Goal: Task Accomplishment & Management: Use online tool/utility

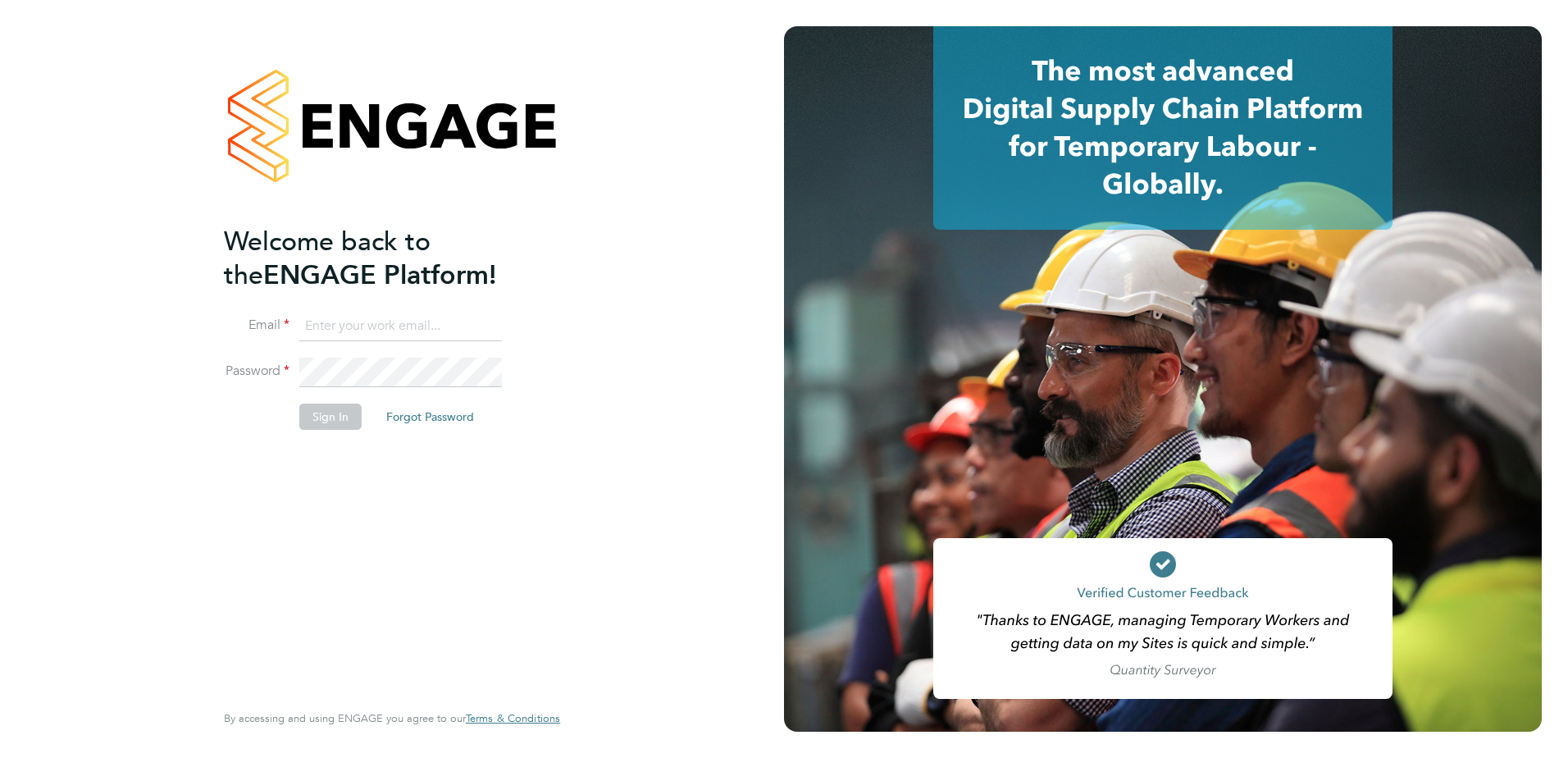
type input "kate.parr@vistry.co.uk"
click at [314, 420] on button "Sign In" at bounding box center [330, 416] width 62 height 26
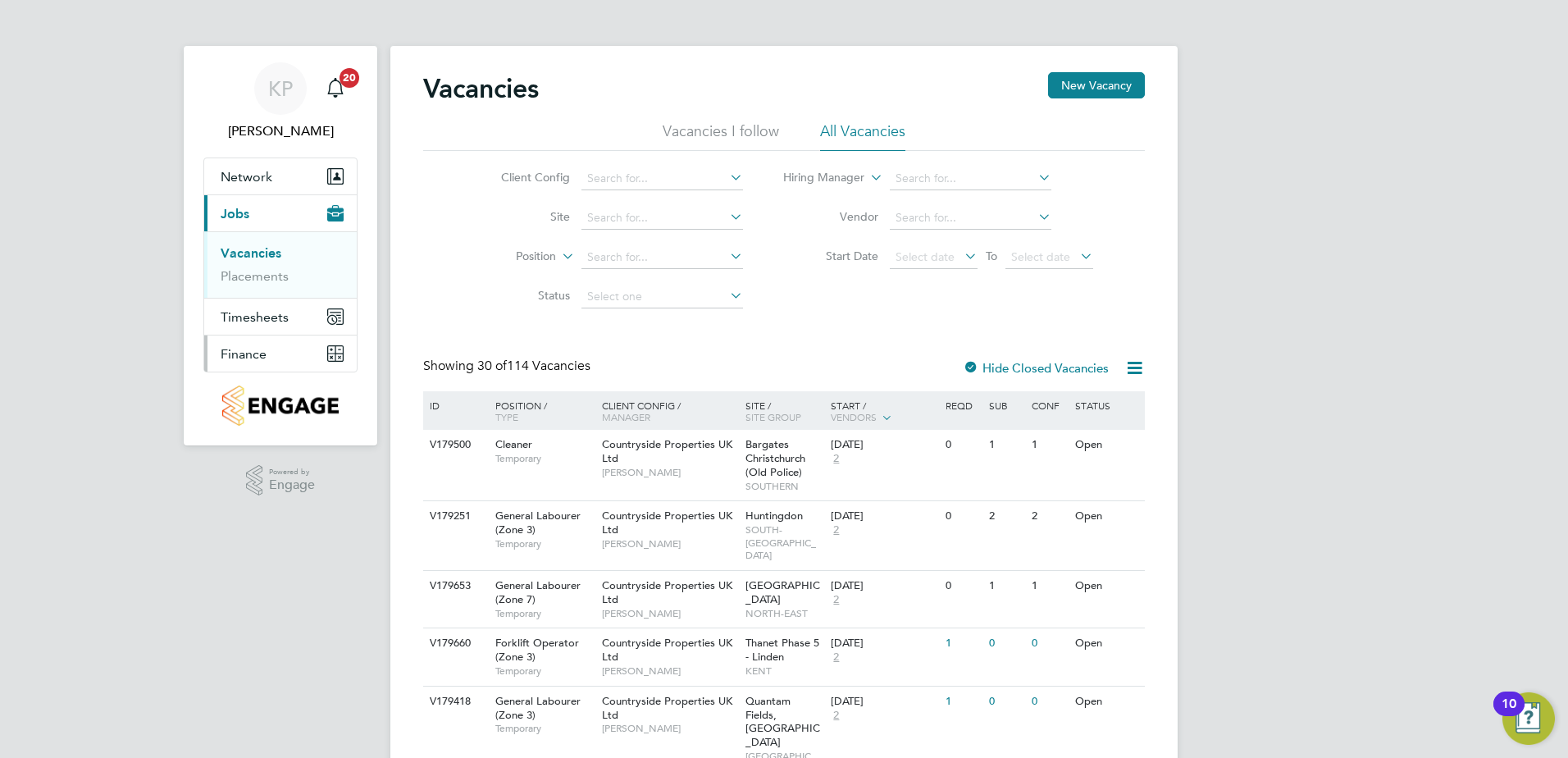
click at [269, 352] on button "Finance" at bounding box center [280, 354] width 152 height 36
click at [252, 333] on link "Invoices & Credit Notes" at bounding box center [271, 334] width 103 height 32
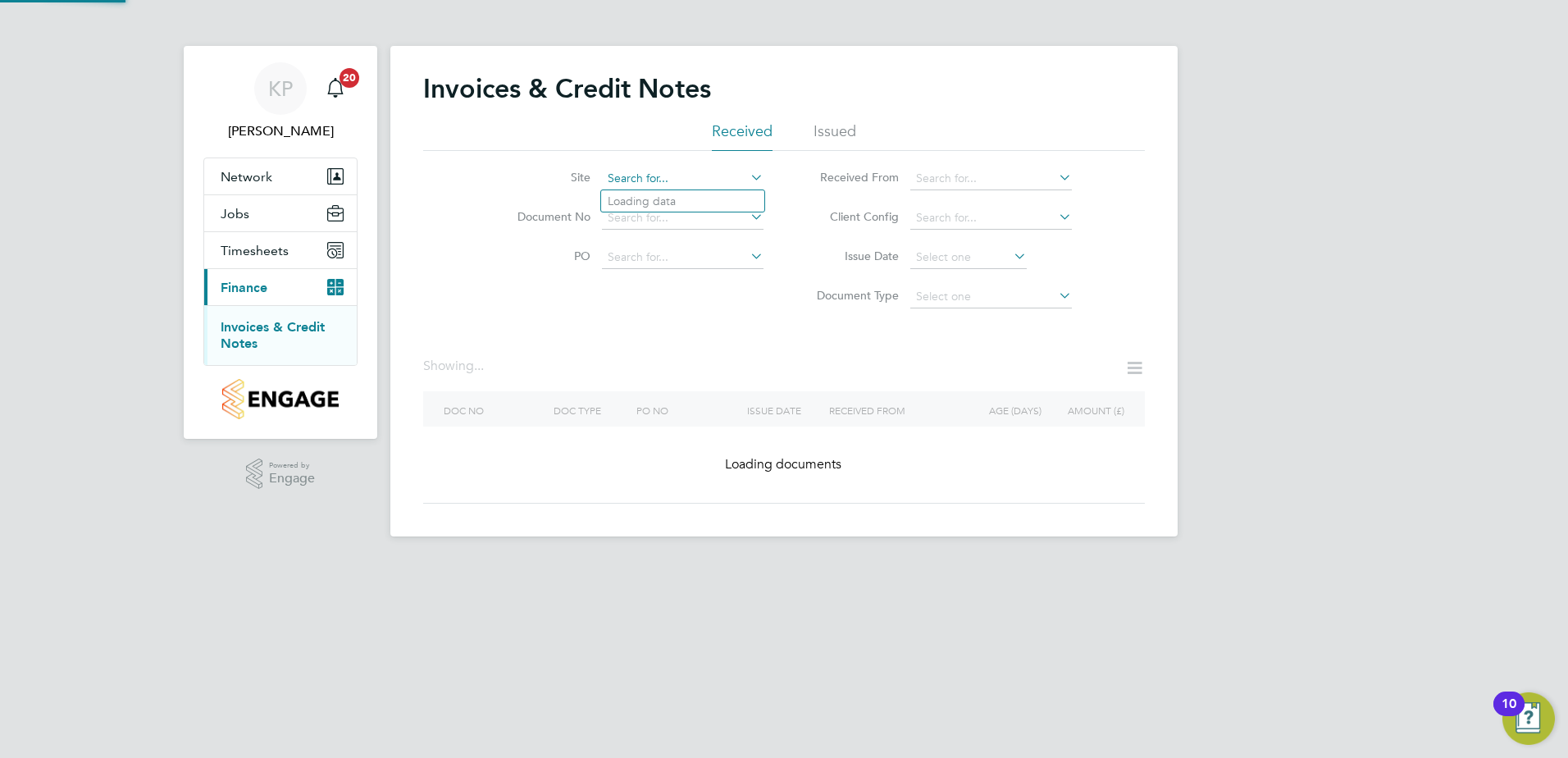
click at [725, 174] on input at bounding box center [682, 179] width 162 height 23
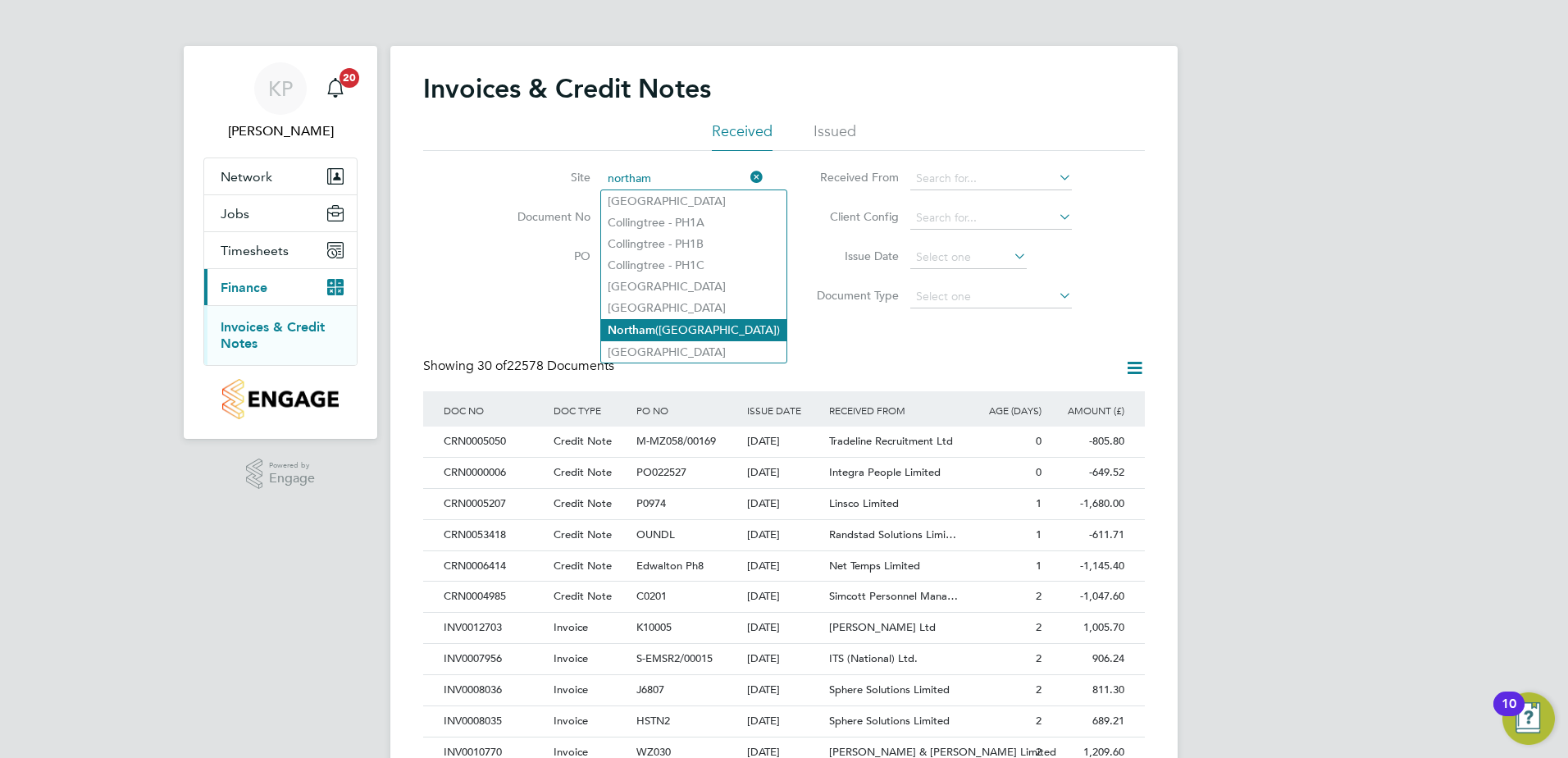
click at [657, 331] on li "Northam ([GEOGRAPHIC_DATA])" at bounding box center [693, 330] width 185 height 22
type input "Northam ([GEOGRAPHIC_DATA])"
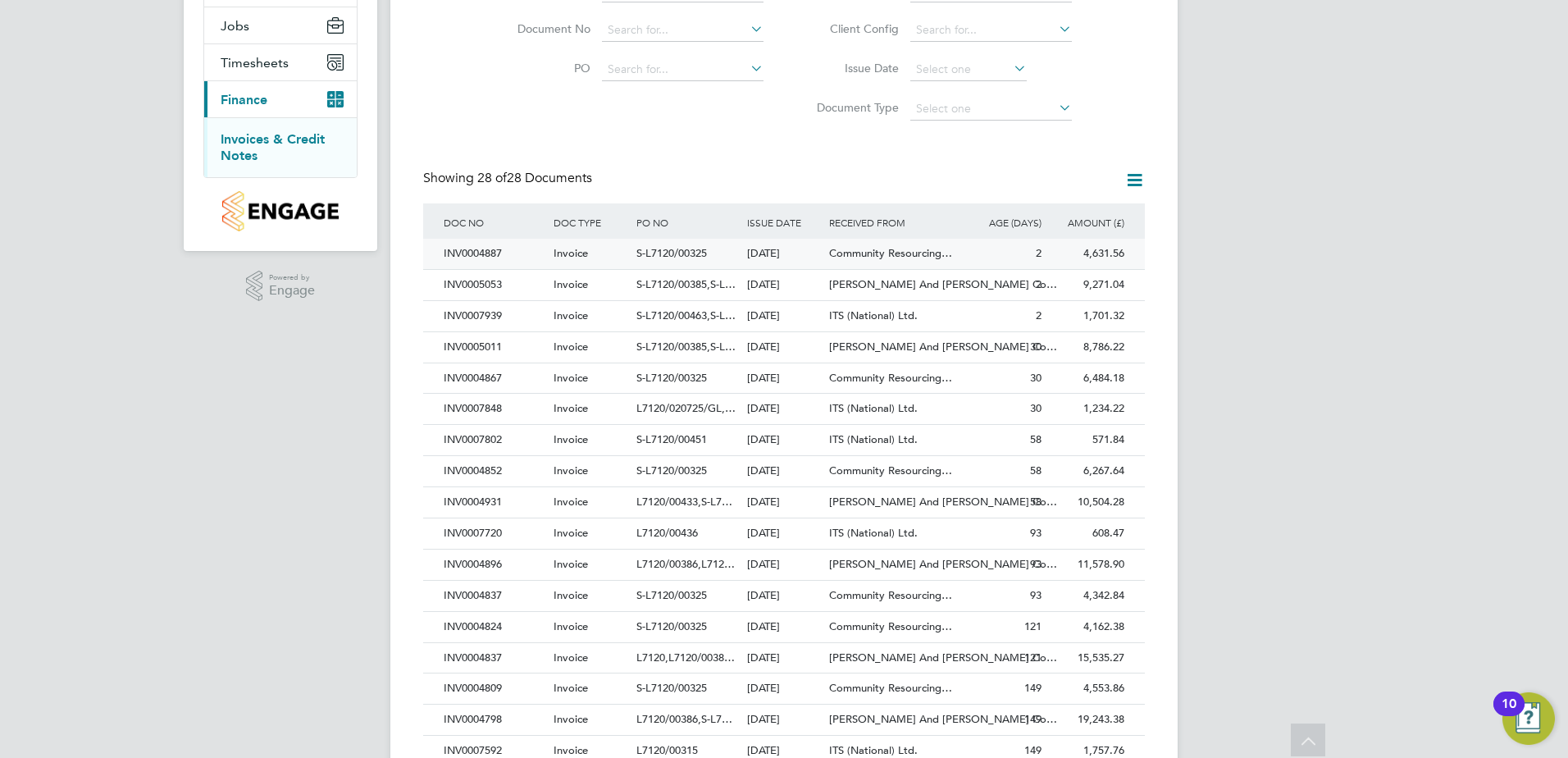
click at [463, 255] on div "INV0004887" at bounding box center [495, 254] width 110 height 31
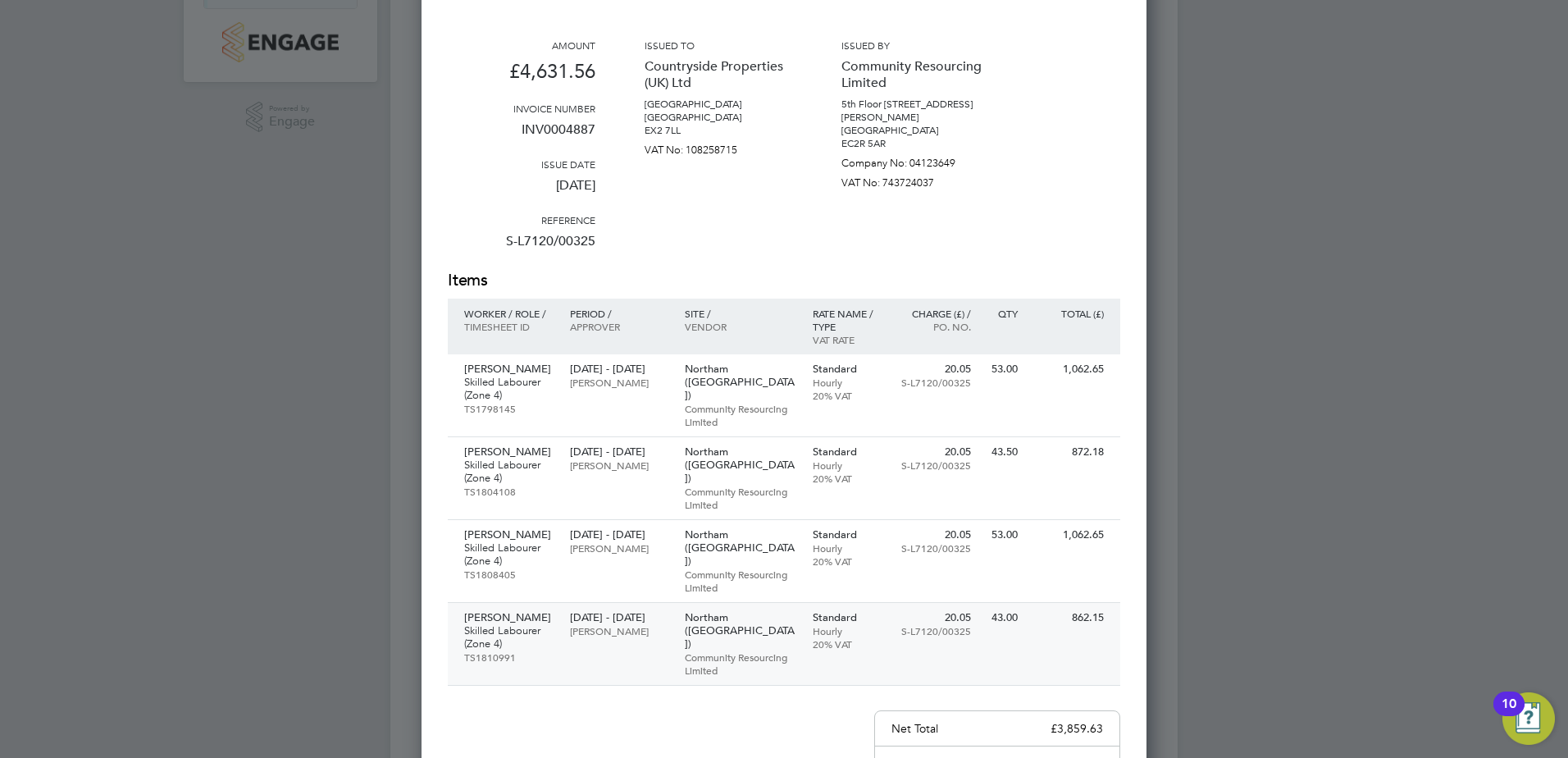
scroll to position [410, 0]
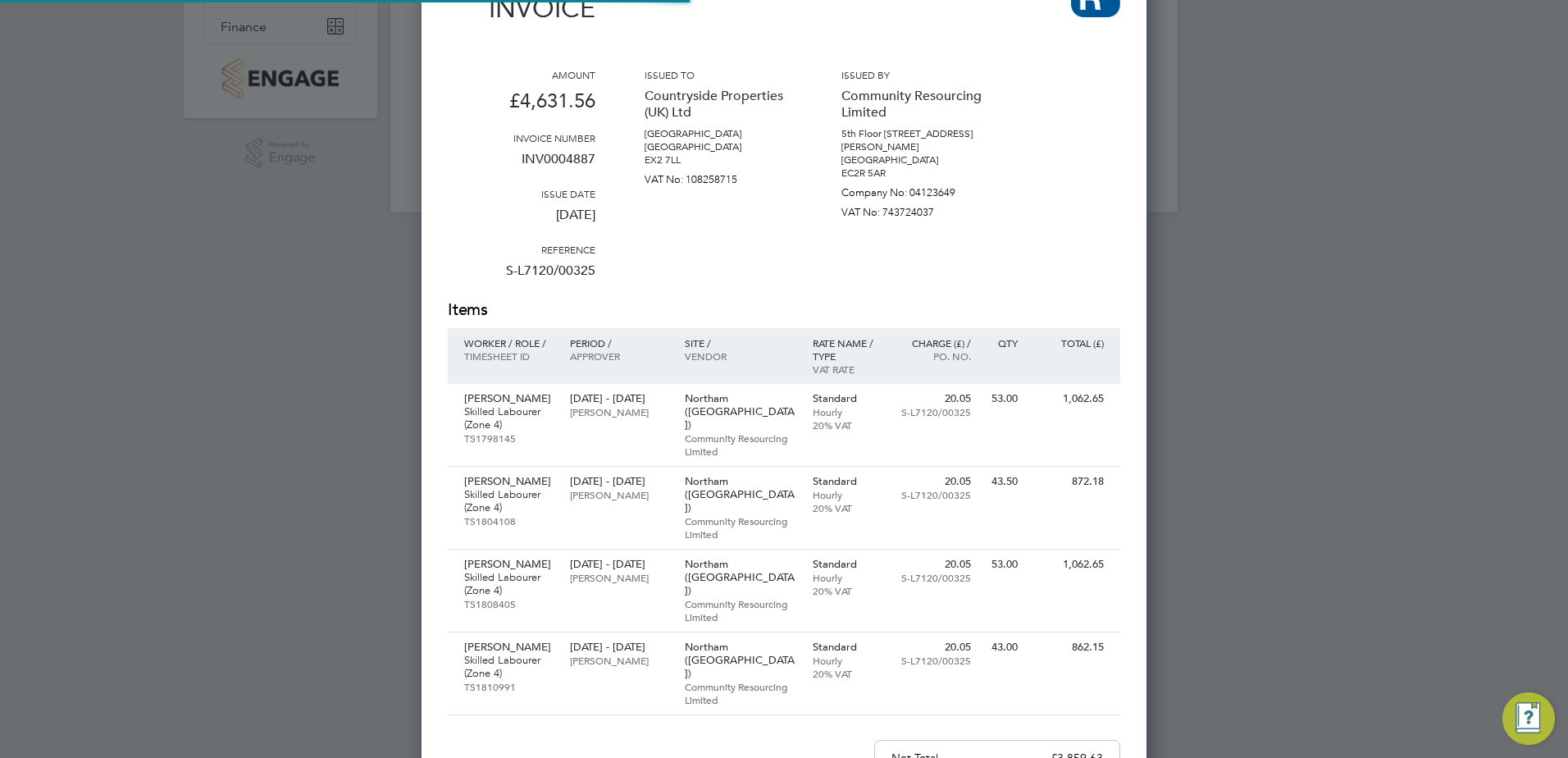
scroll to position [328, 0]
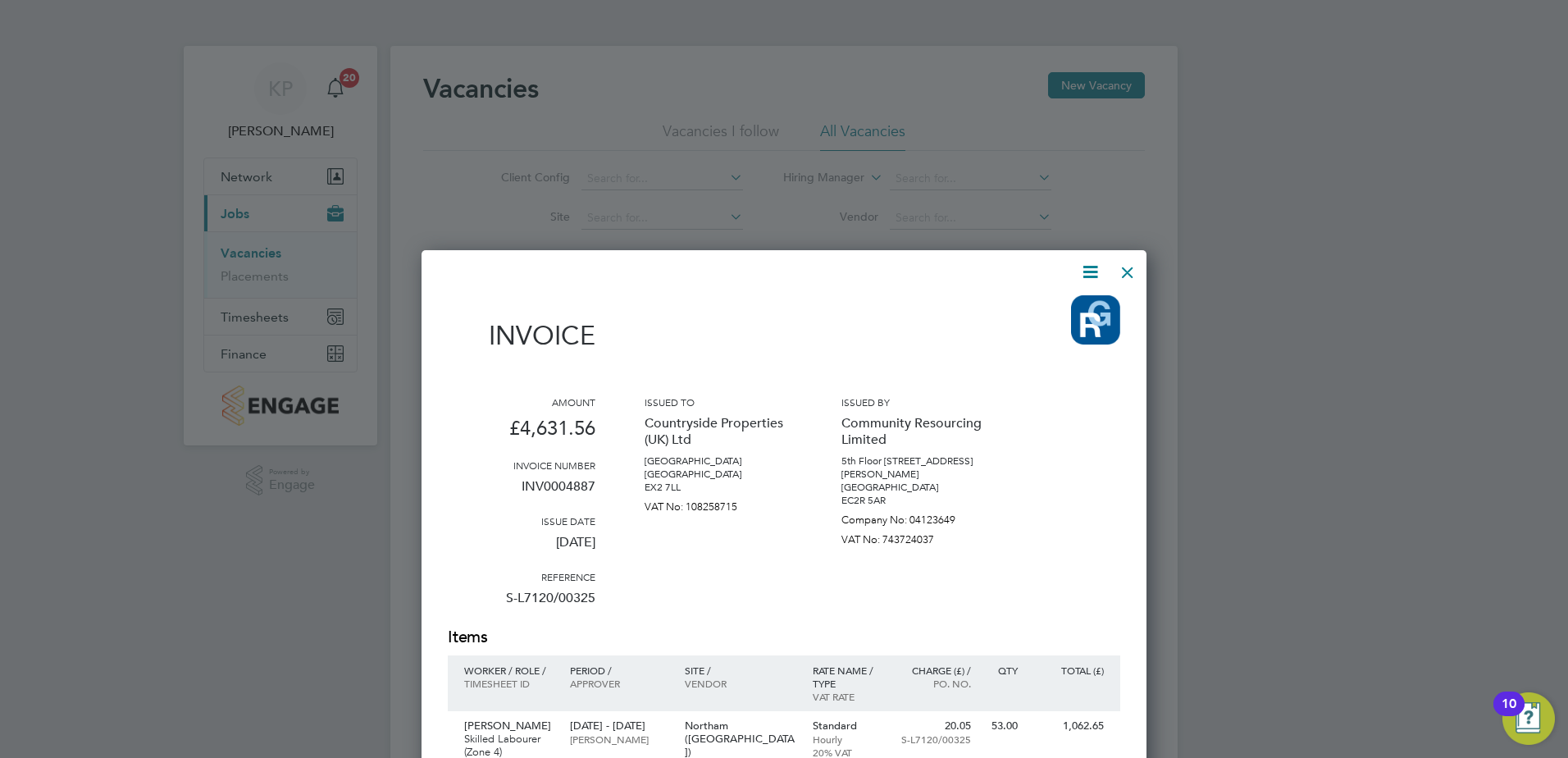
click at [1126, 270] on div at bounding box center [1127, 267] width 30 height 30
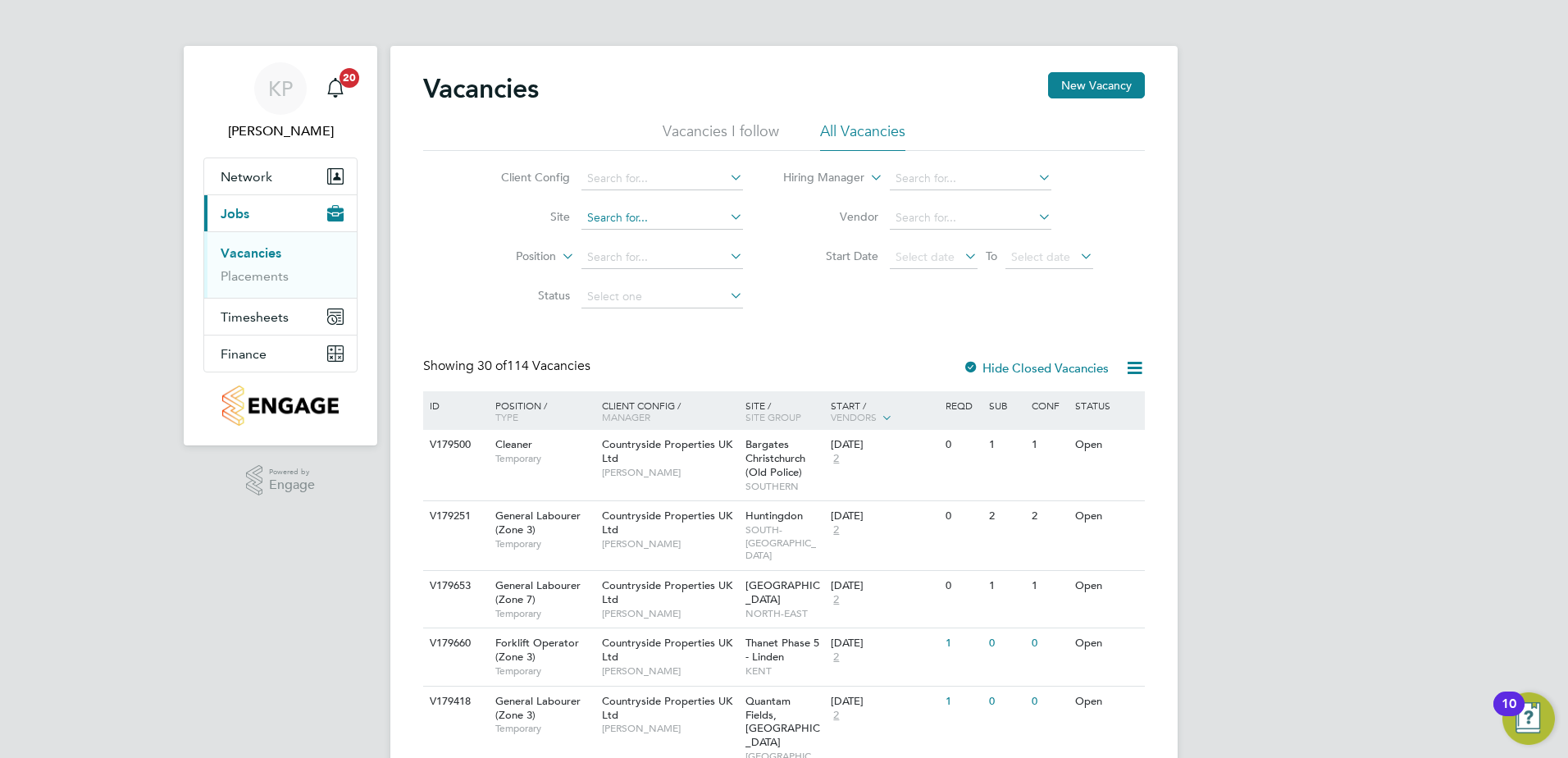
click at [613, 222] on input at bounding box center [662, 218] width 162 height 23
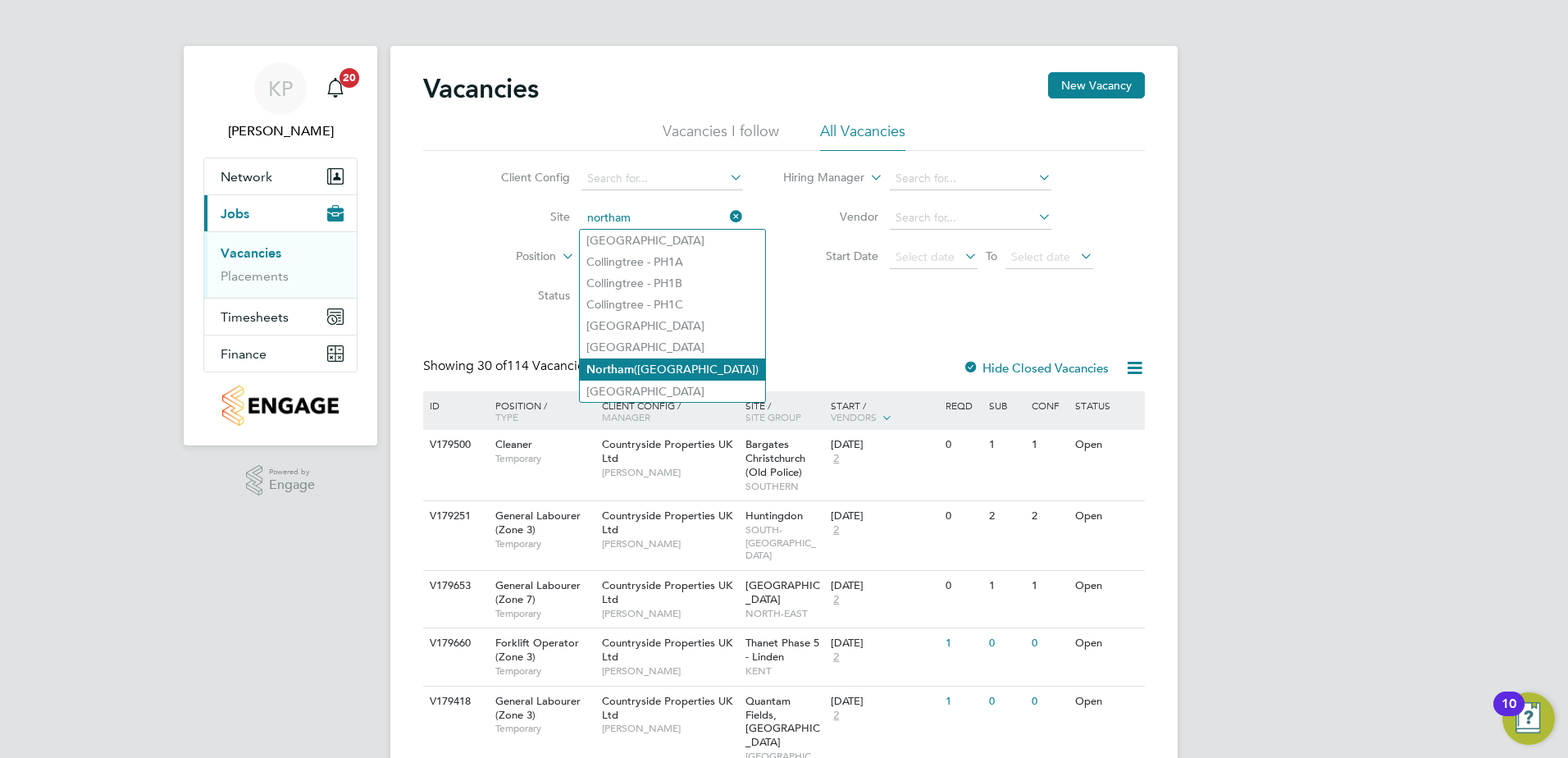
click at [625, 360] on li "Northam ([GEOGRAPHIC_DATA])" at bounding box center [672, 369] width 185 height 22
type input "Northam ([GEOGRAPHIC_DATA])"
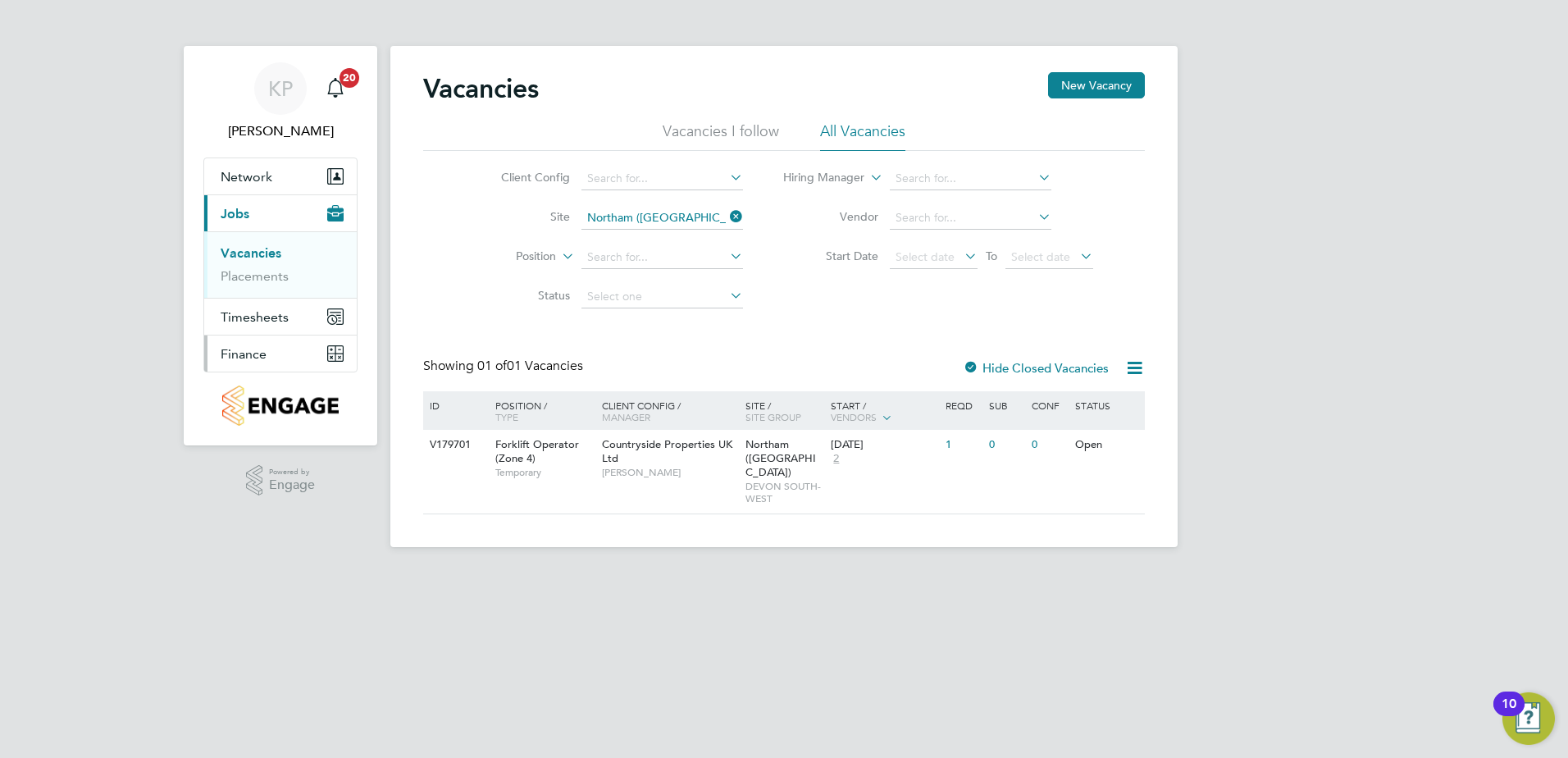
click at [265, 361] on button "Finance" at bounding box center [280, 354] width 152 height 36
click at [246, 334] on li "Invoices & Credit Notes" at bounding box center [282, 335] width 123 height 33
click at [246, 327] on link "Invoices & Credit Notes" at bounding box center [271, 334] width 103 height 32
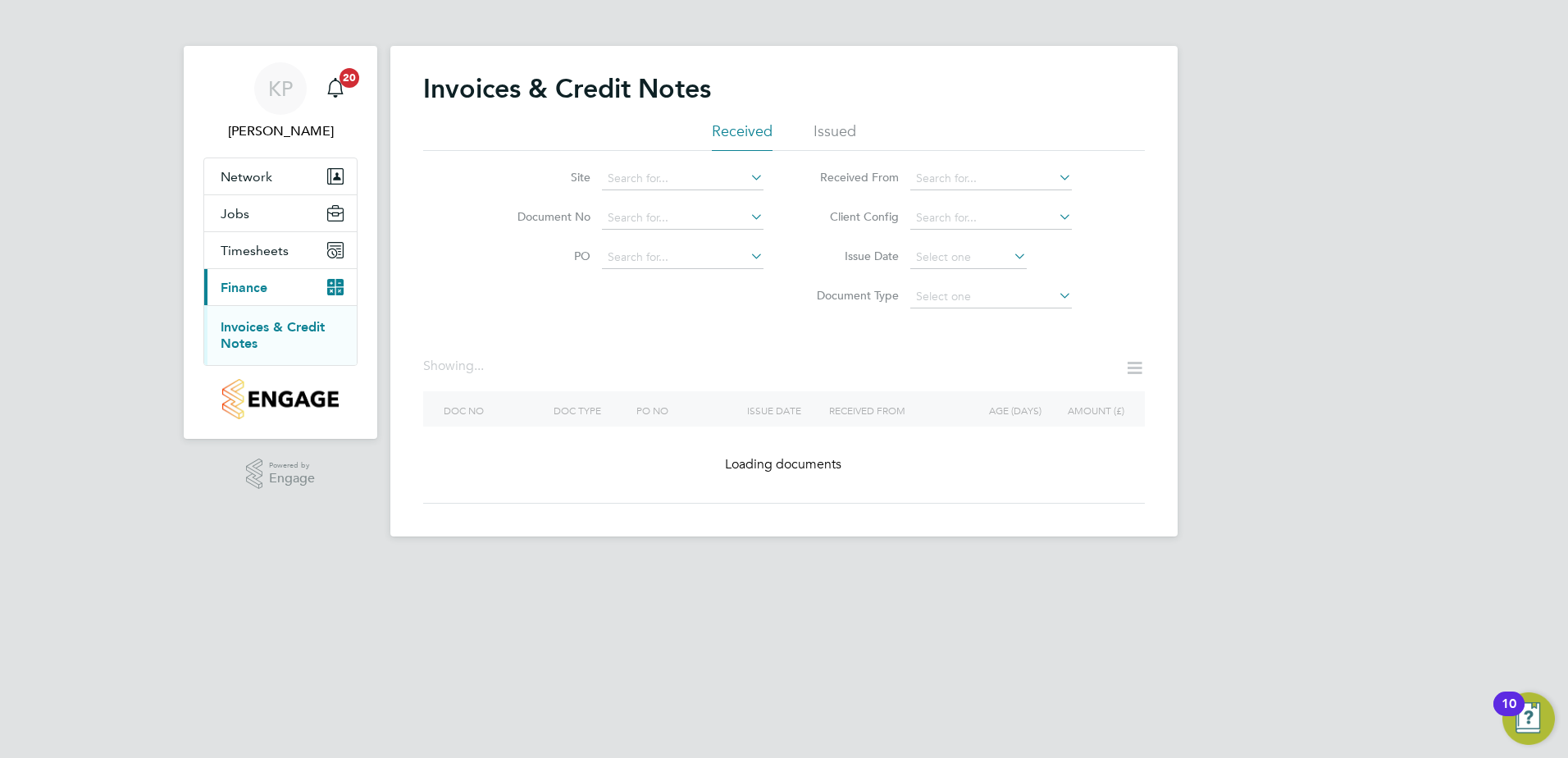
click at [624, 158] on div "Site Document No PO Status Paid Date Issued To Received From Client Config Issu…" at bounding box center [784, 233] width 722 height 166
click at [624, 184] on input at bounding box center [682, 179] width 162 height 23
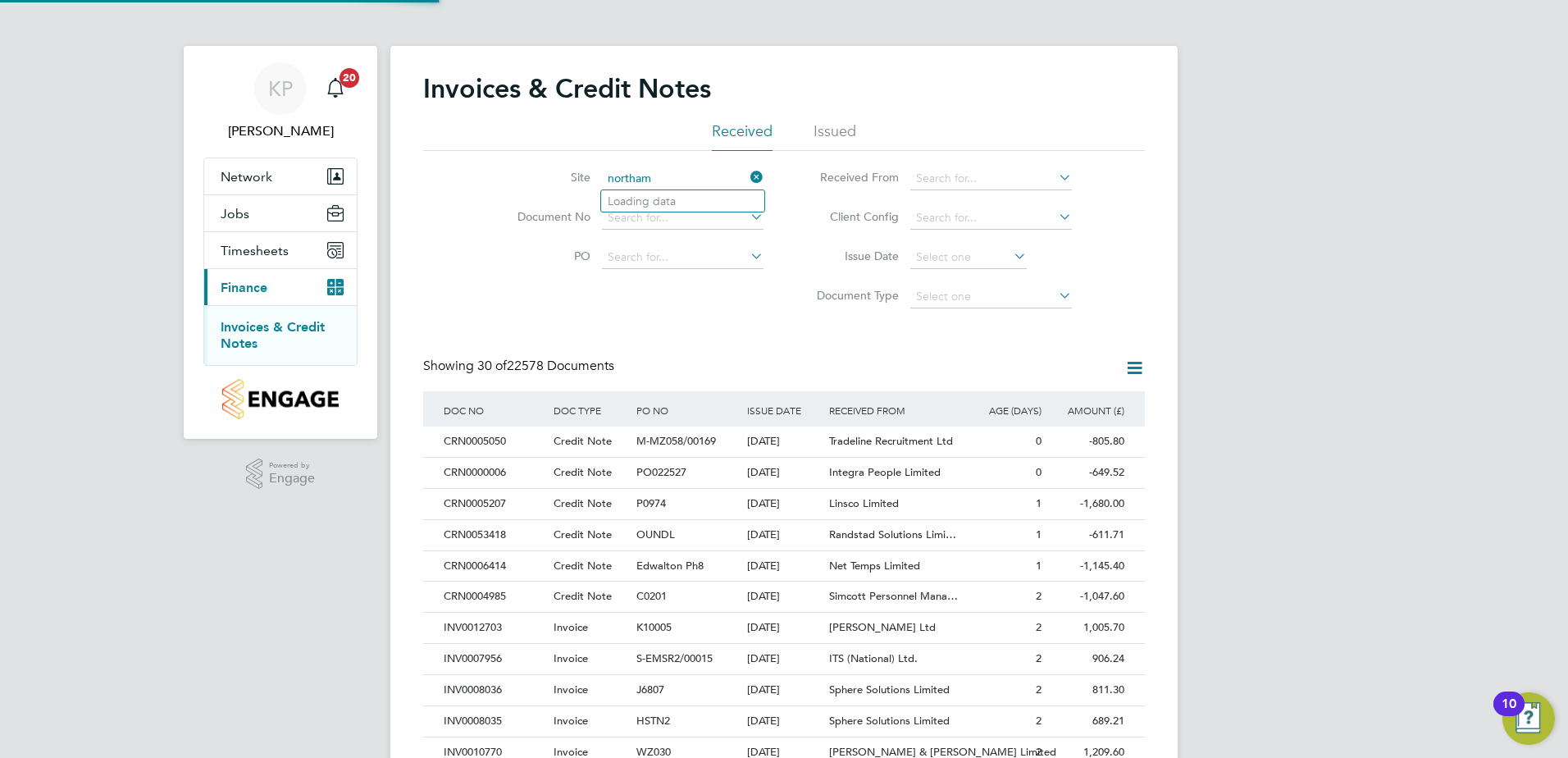
scroll to position [32, 111]
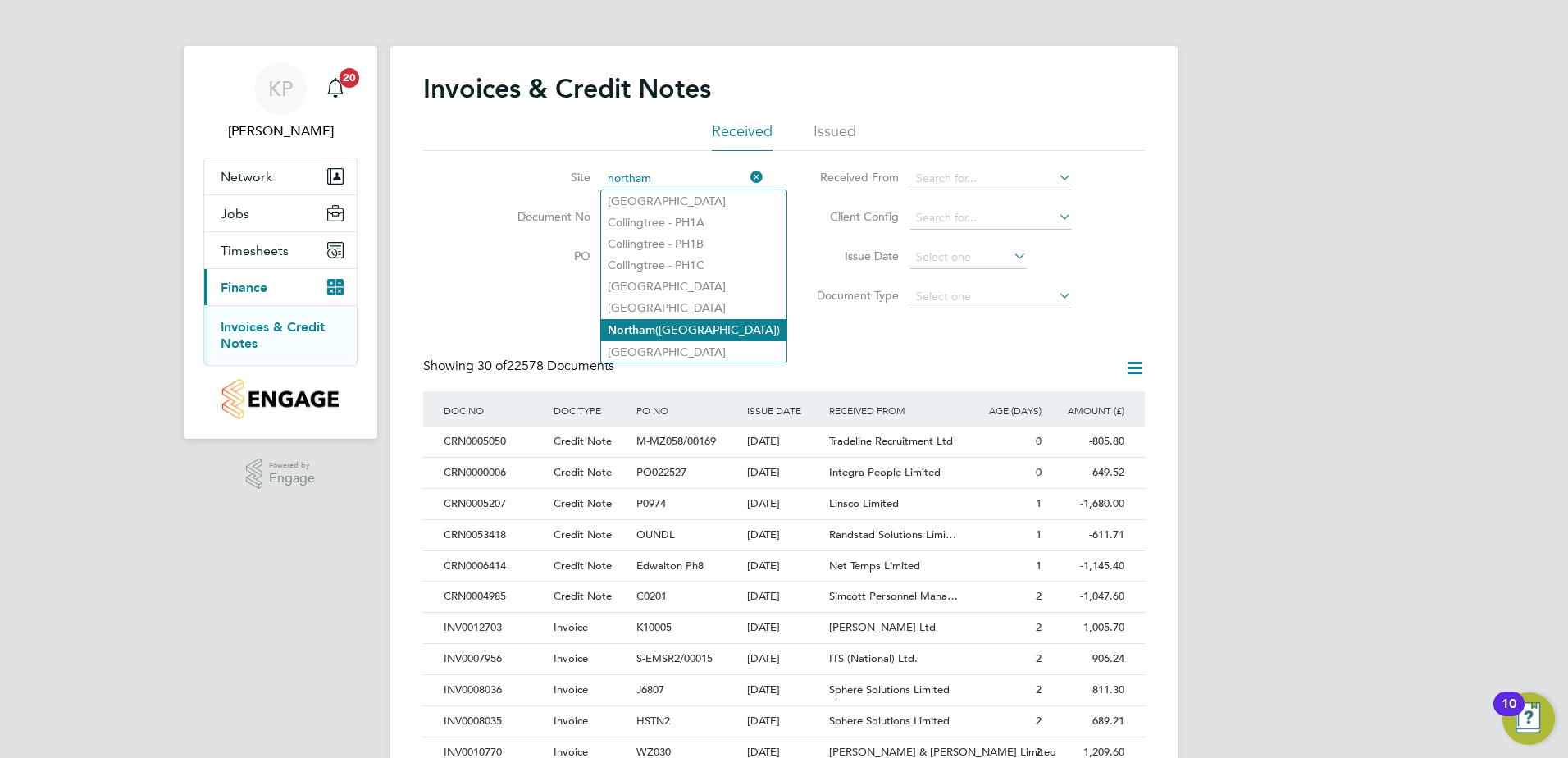
click at [657, 326] on li "Northam ([GEOGRAPHIC_DATA])" at bounding box center [693, 330] width 185 height 22
type input "Northam ([GEOGRAPHIC_DATA])"
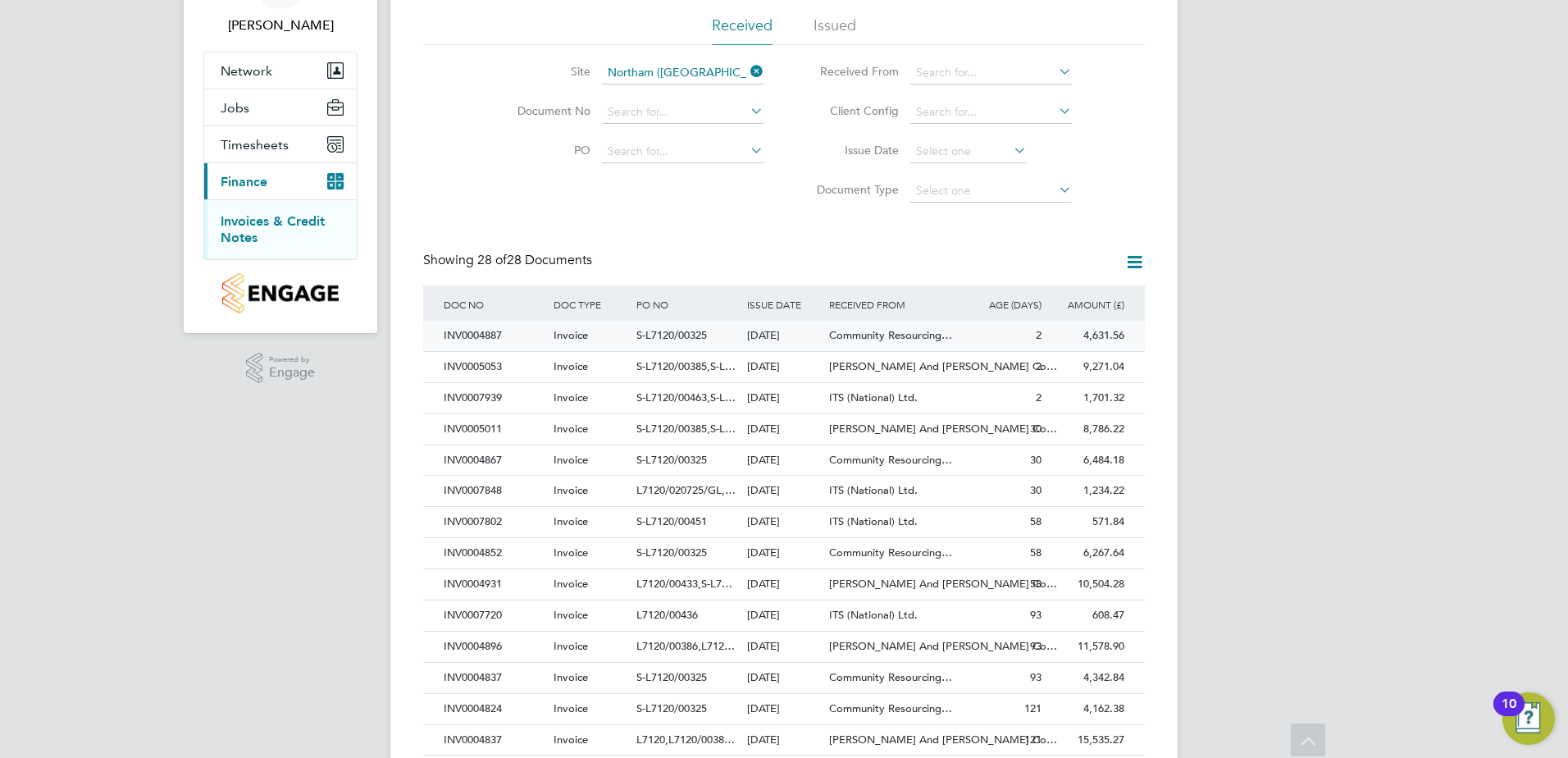
click at [460, 333] on div "INV0004887" at bounding box center [495, 336] width 110 height 31
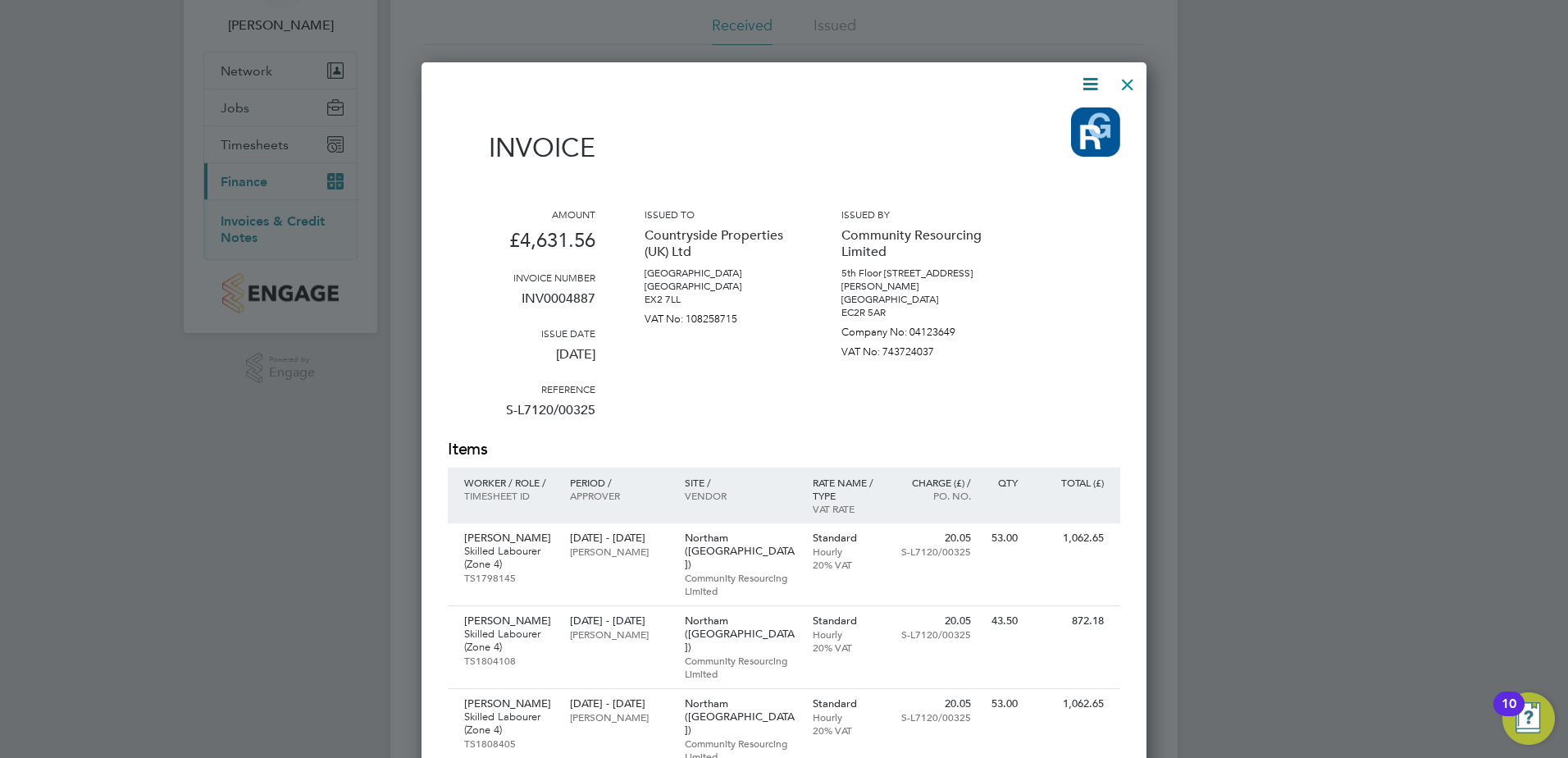
click at [1128, 83] on div at bounding box center [1127, 80] width 30 height 30
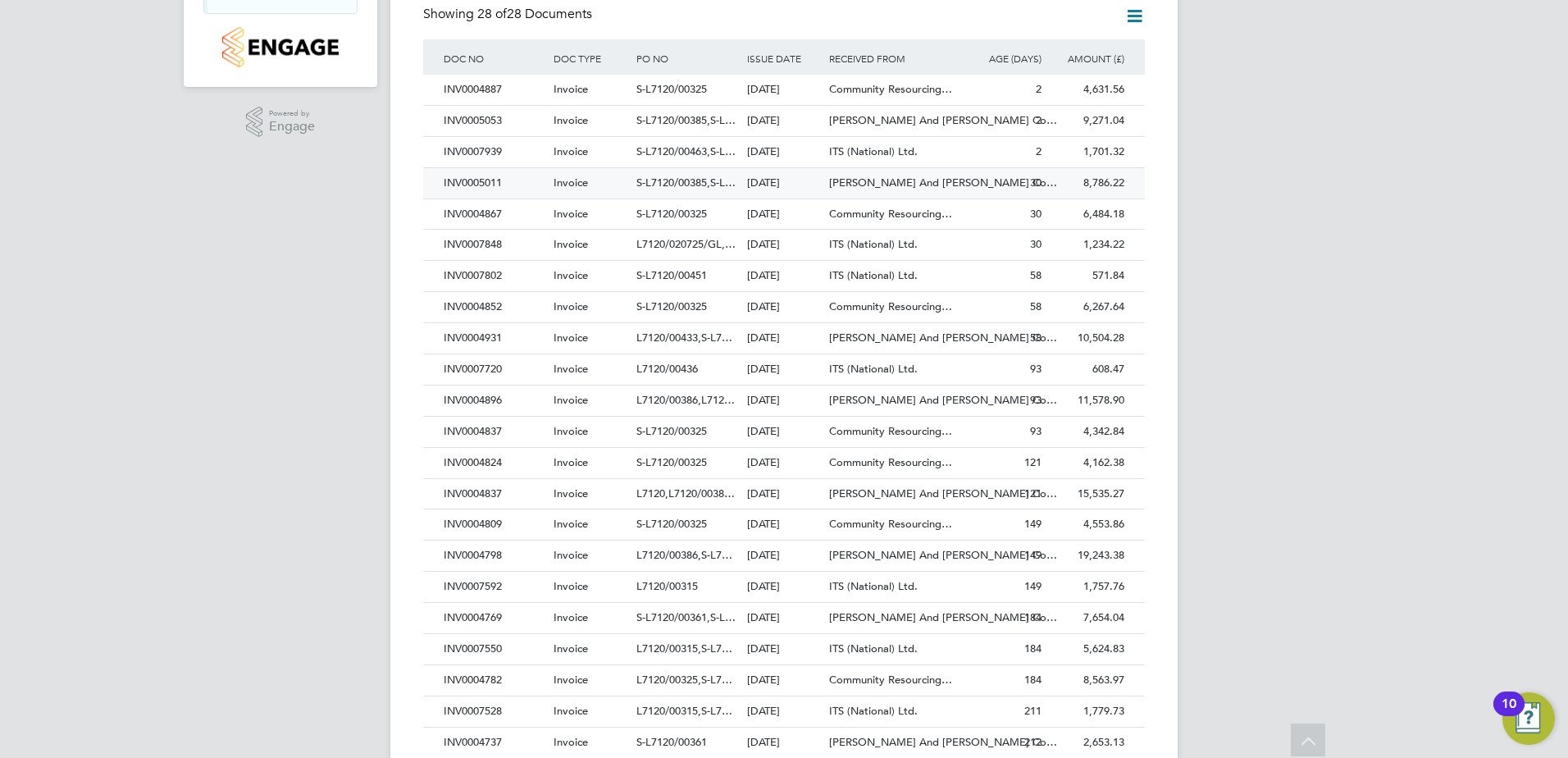
scroll to position [270, 0]
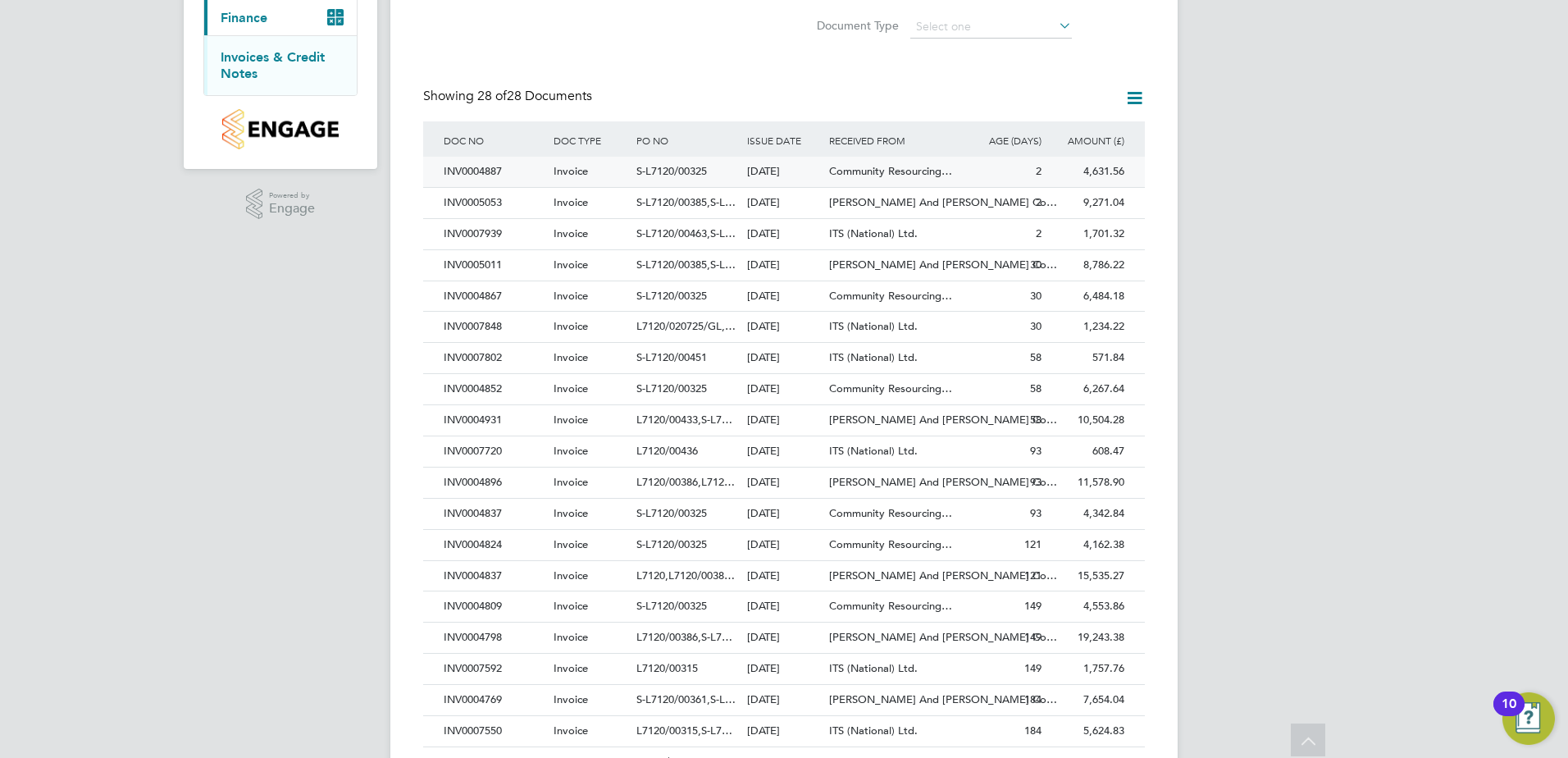
click at [676, 170] on span "S-L7120/00325" at bounding box center [672, 171] width 71 height 14
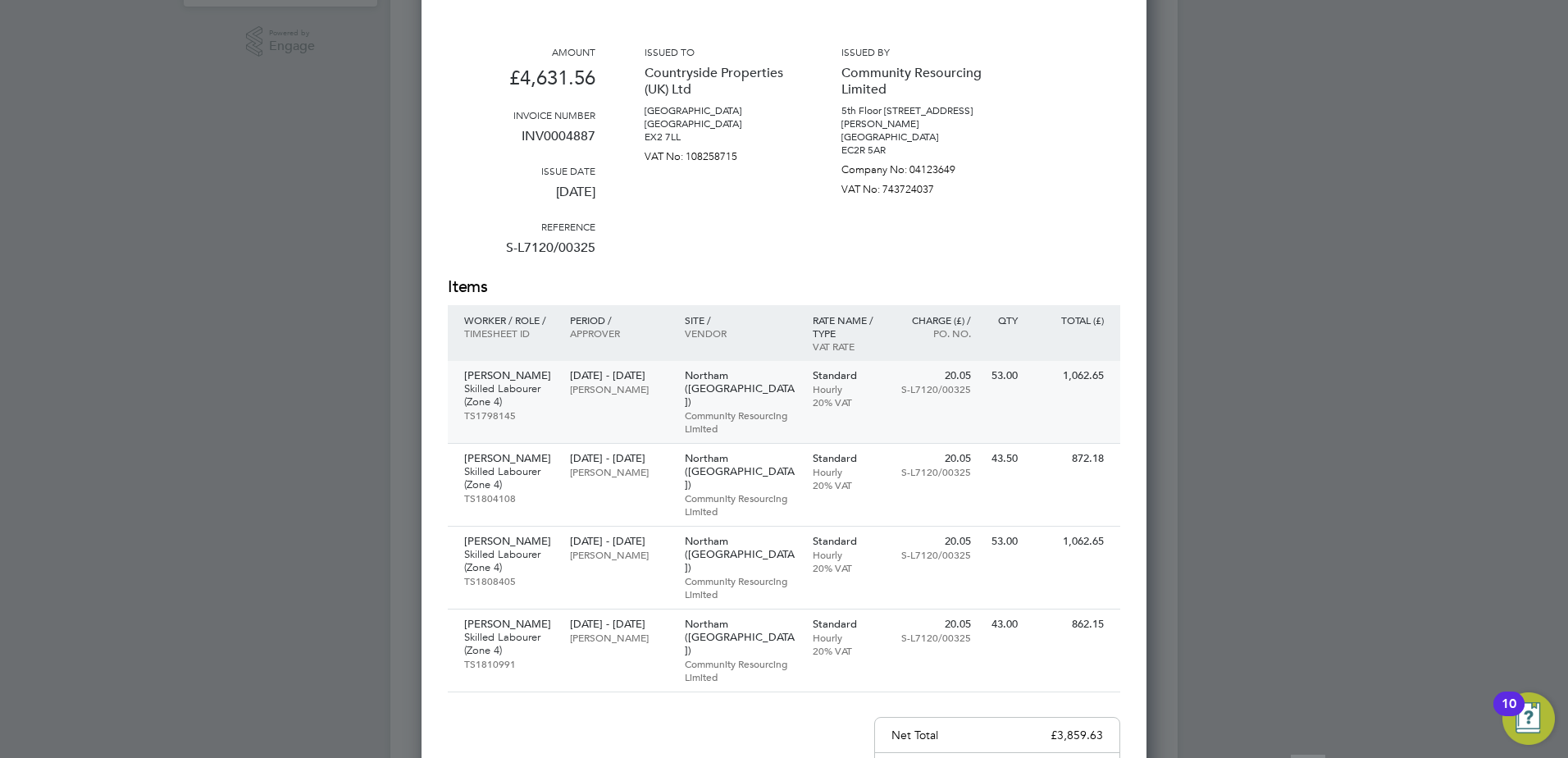
scroll to position [434, 0]
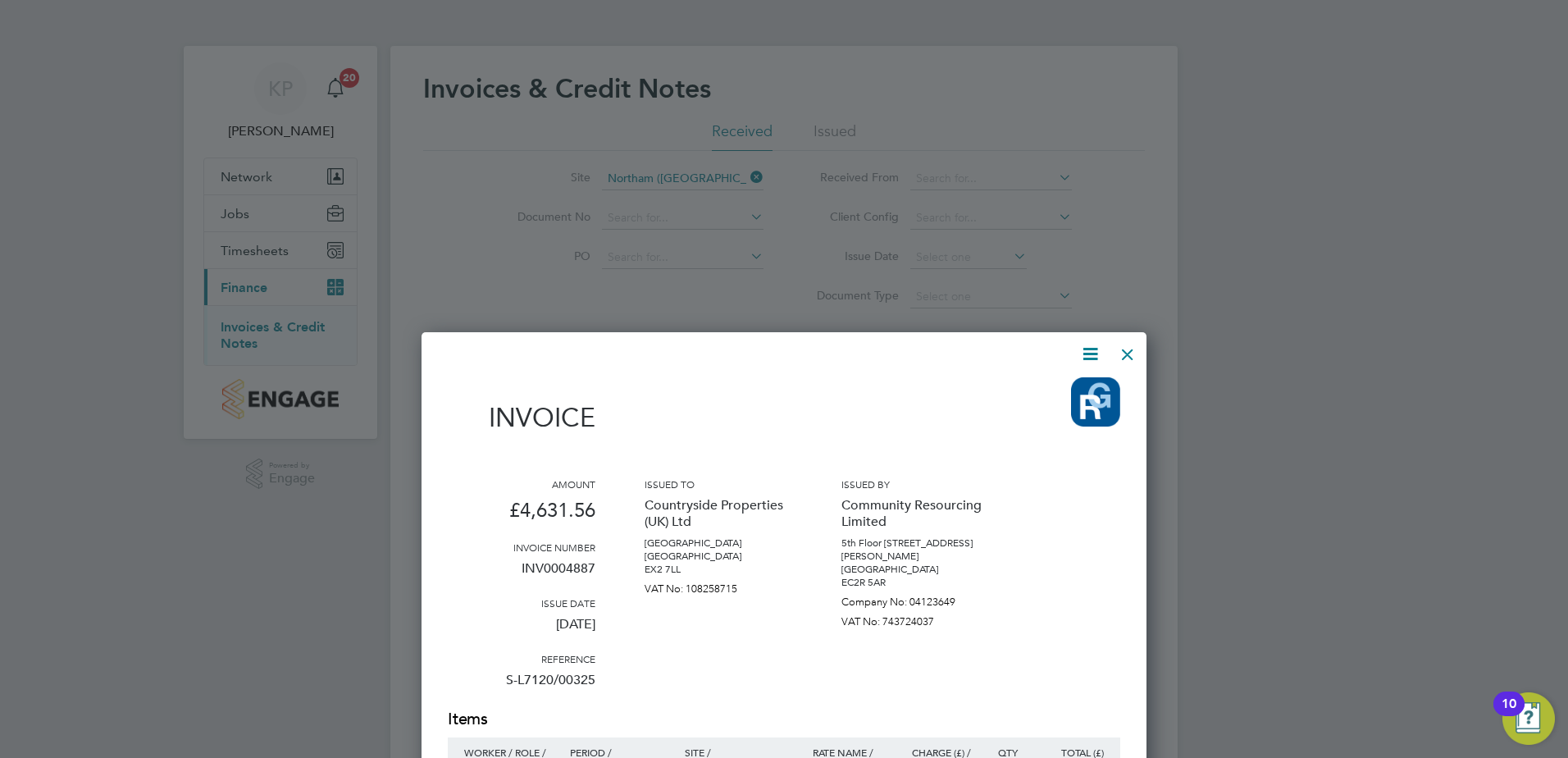
click at [1127, 352] on div at bounding box center [1127, 350] width 30 height 30
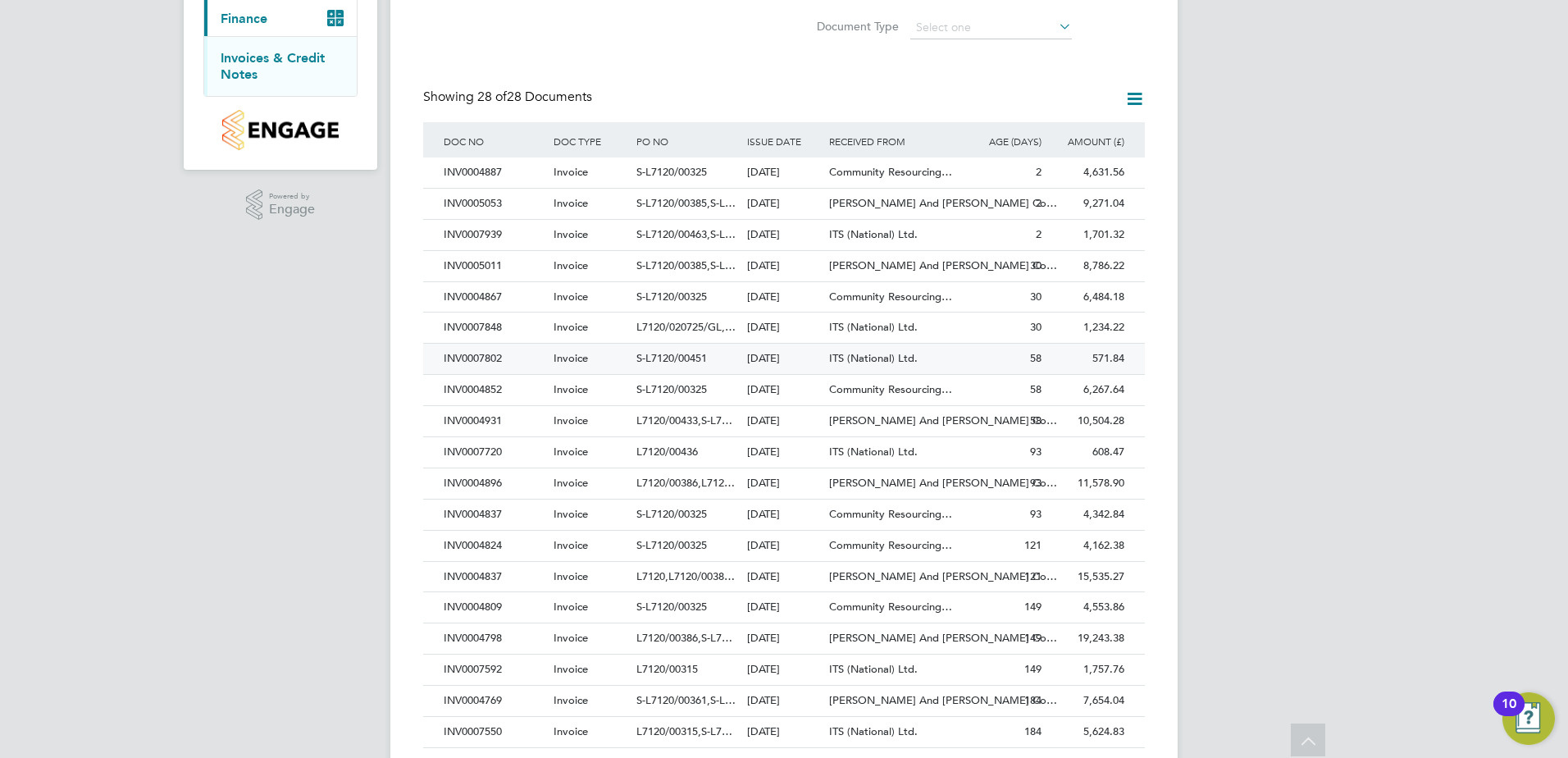
scroll to position [270, 0]
click at [480, 295] on div "INV0004867" at bounding box center [495, 297] width 110 height 31
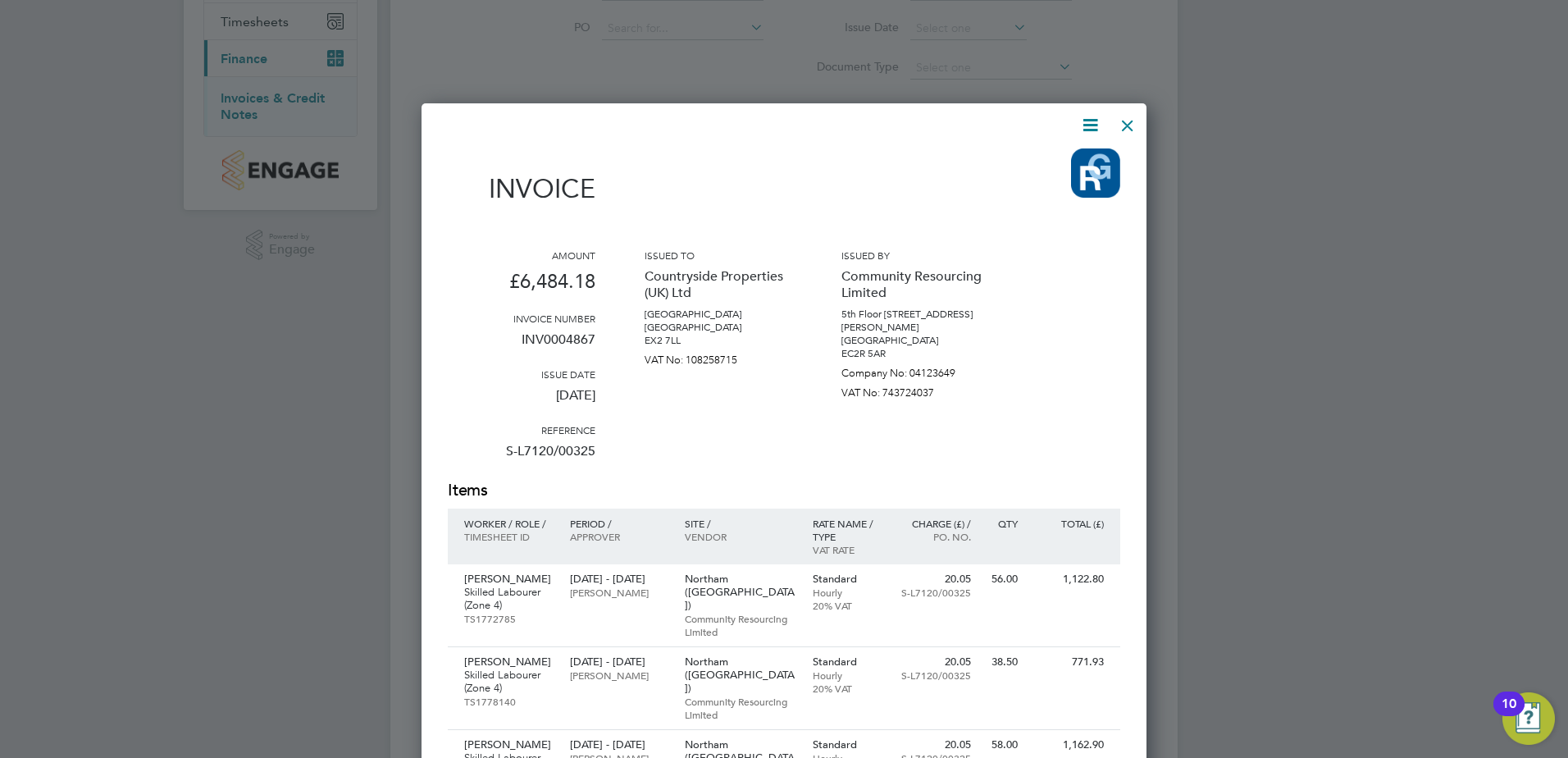
scroll to position [24, 0]
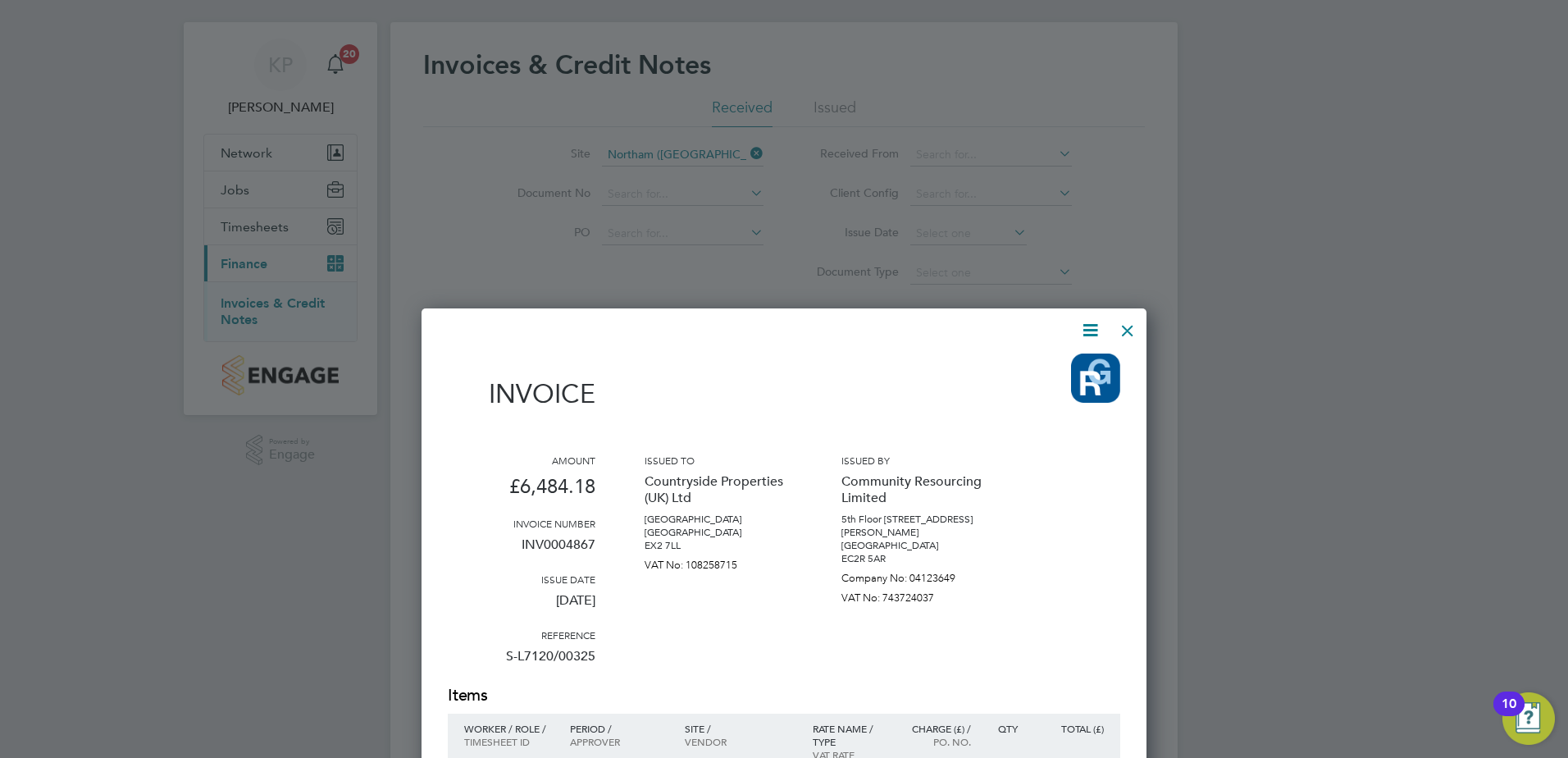
drag, startPoint x: 1134, startPoint y: 333, endPoint x: 1120, endPoint y: 338, distance: 14.9
click at [1134, 333] on div at bounding box center [1127, 326] width 30 height 30
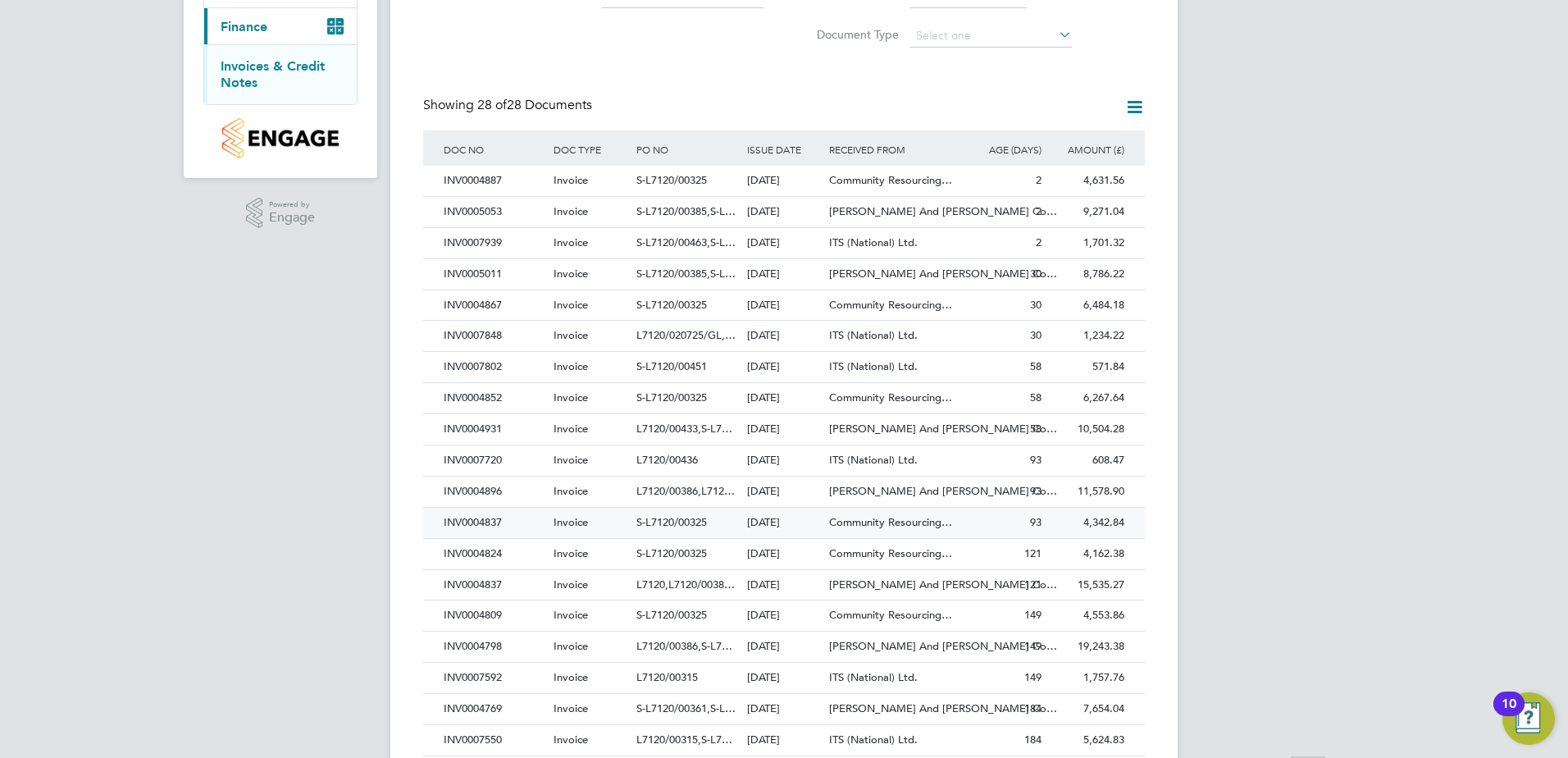
scroll to position [270, 0]
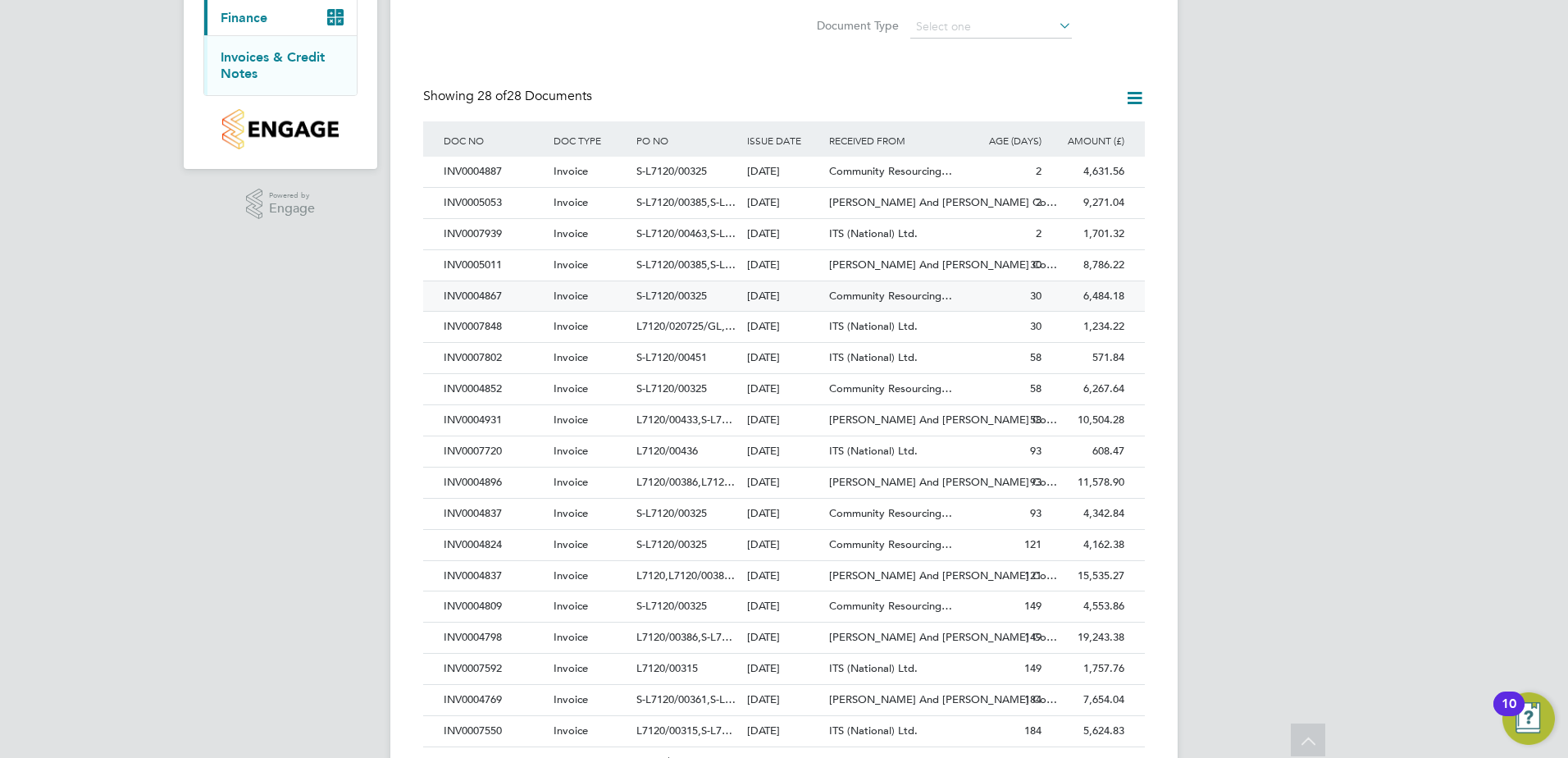
click at [480, 297] on div "INV0004867" at bounding box center [495, 297] width 110 height 31
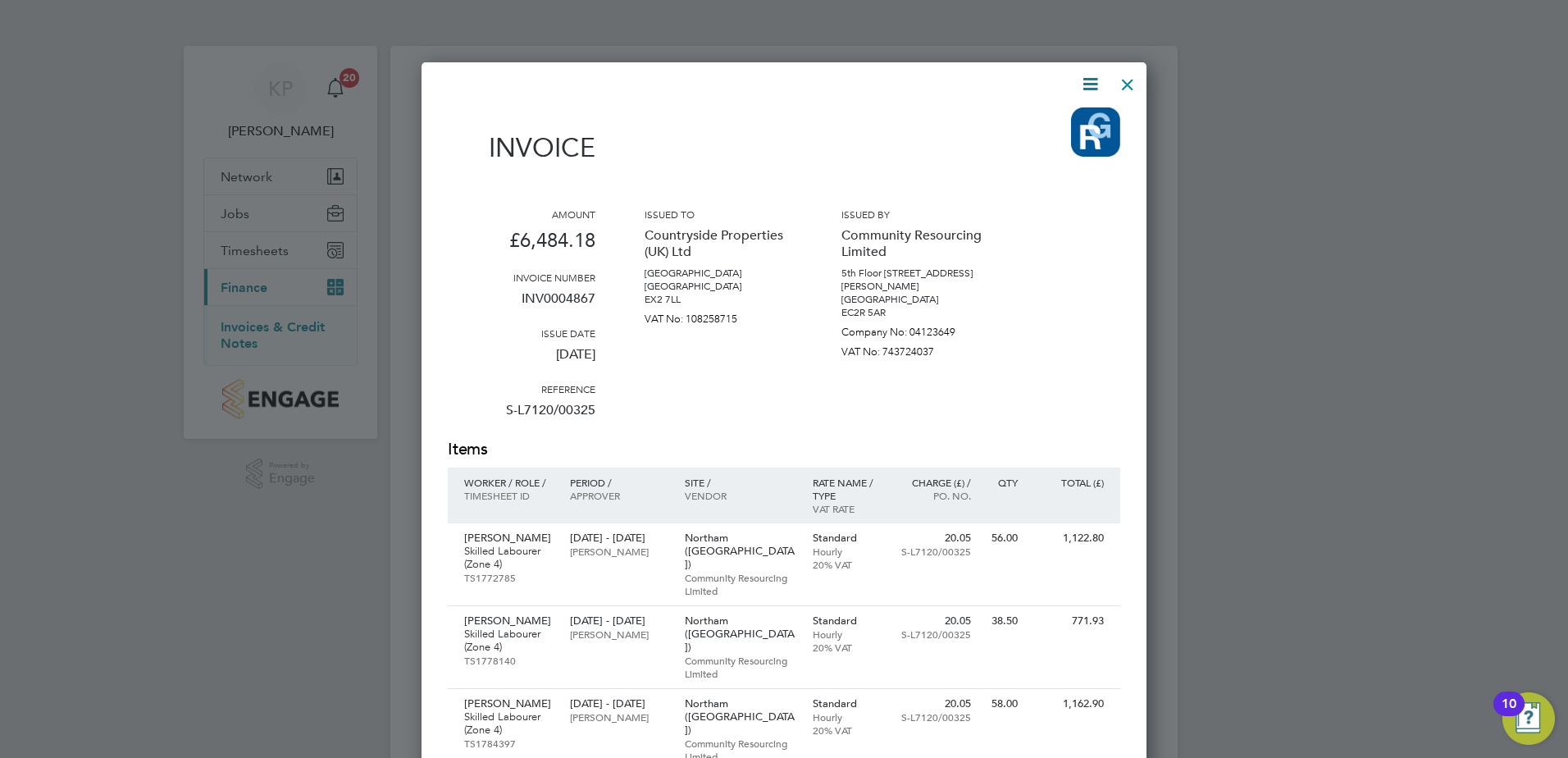
click at [1086, 88] on icon at bounding box center [1090, 83] width 20 height 20
click at [1047, 126] on li "Download Invoice" at bounding box center [1041, 123] width 113 height 23
click at [1127, 86] on div at bounding box center [1127, 80] width 30 height 30
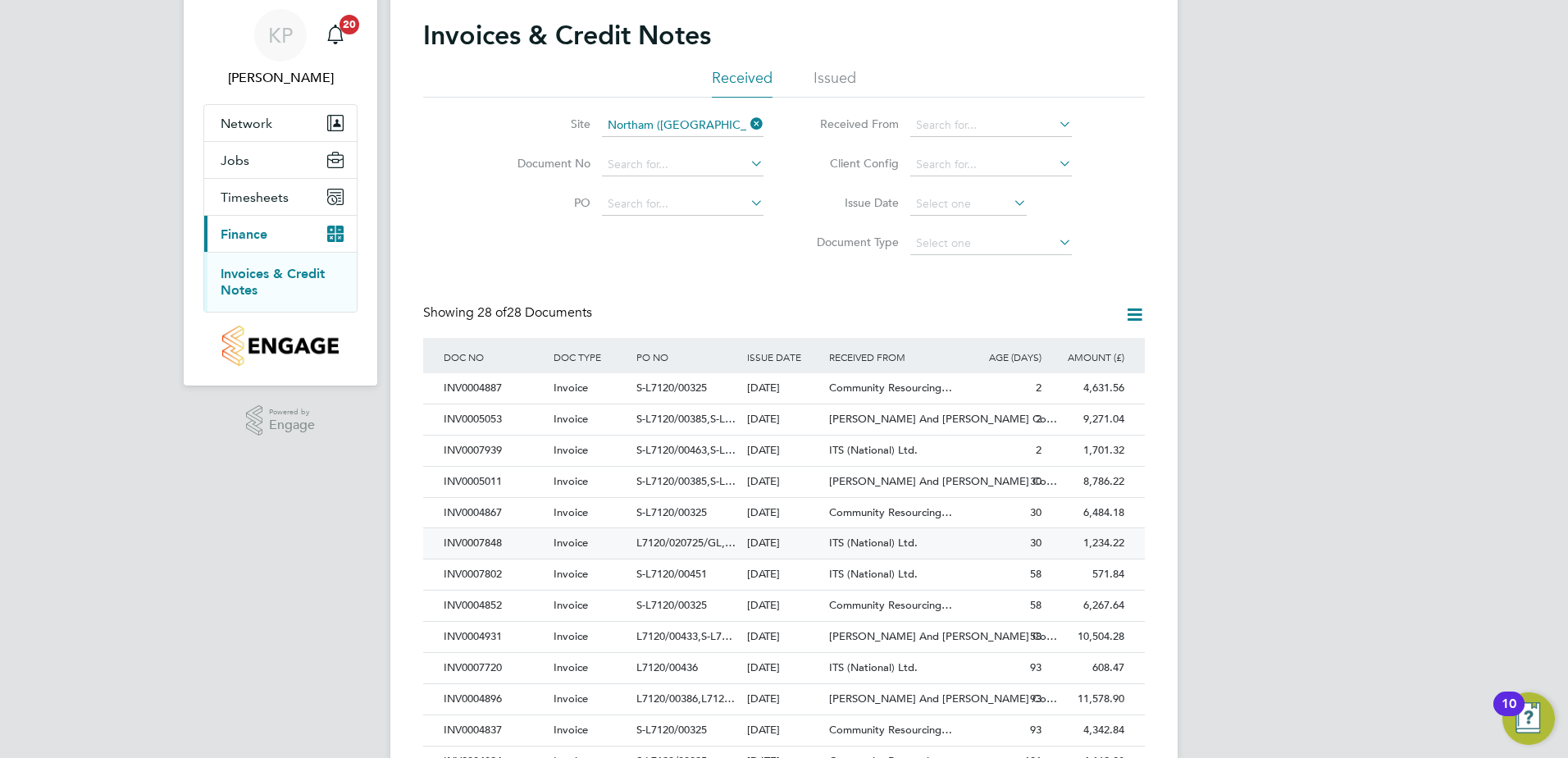
scroll to position [82, 0]
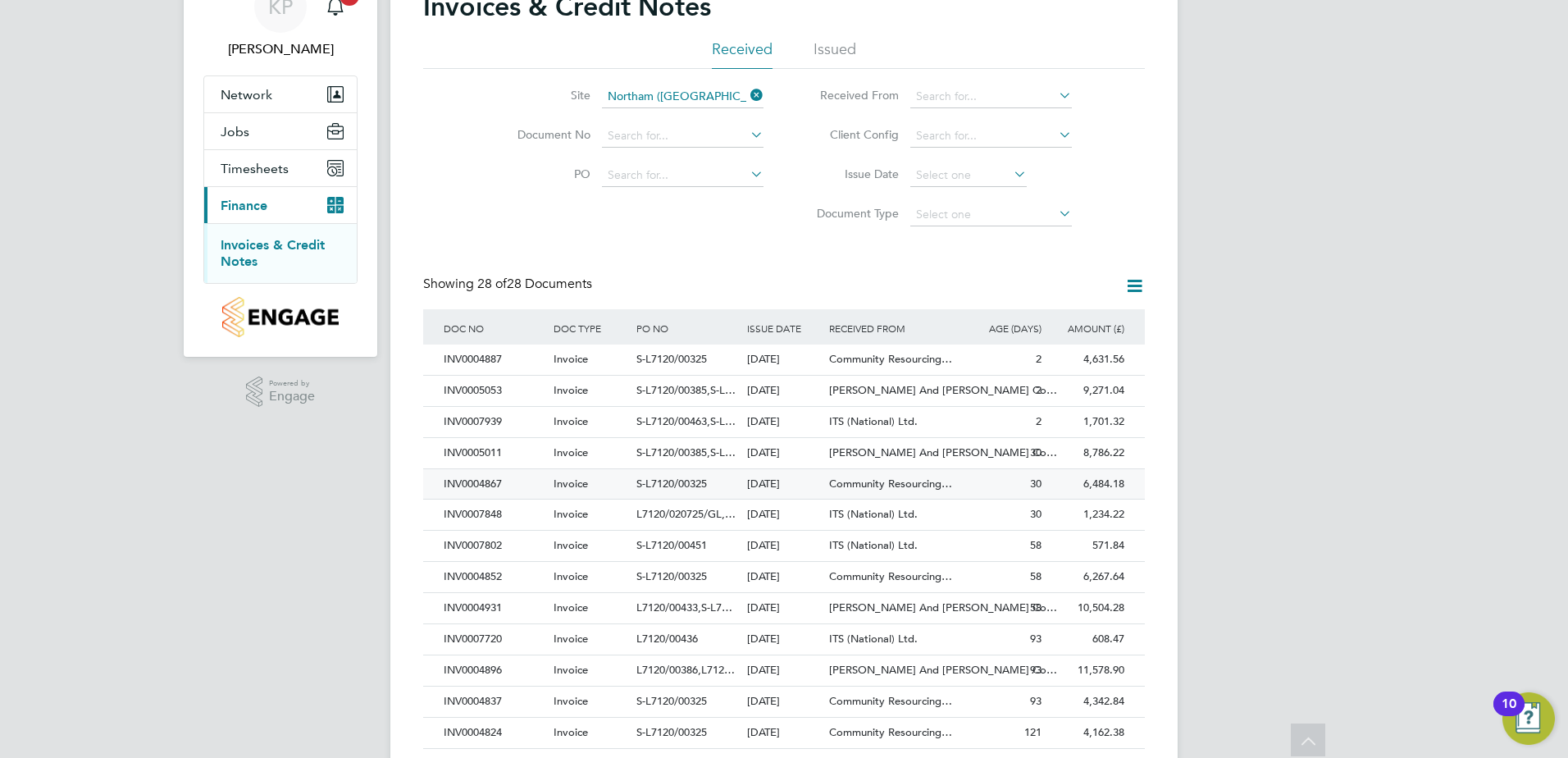
drag, startPoint x: 506, startPoint y: 483, endPoint x: 447, endPoint y: 484, distance: 59.0
click at [447, 484] on div "INV0004867" at bounding box center [495, 484] width 110 height 31
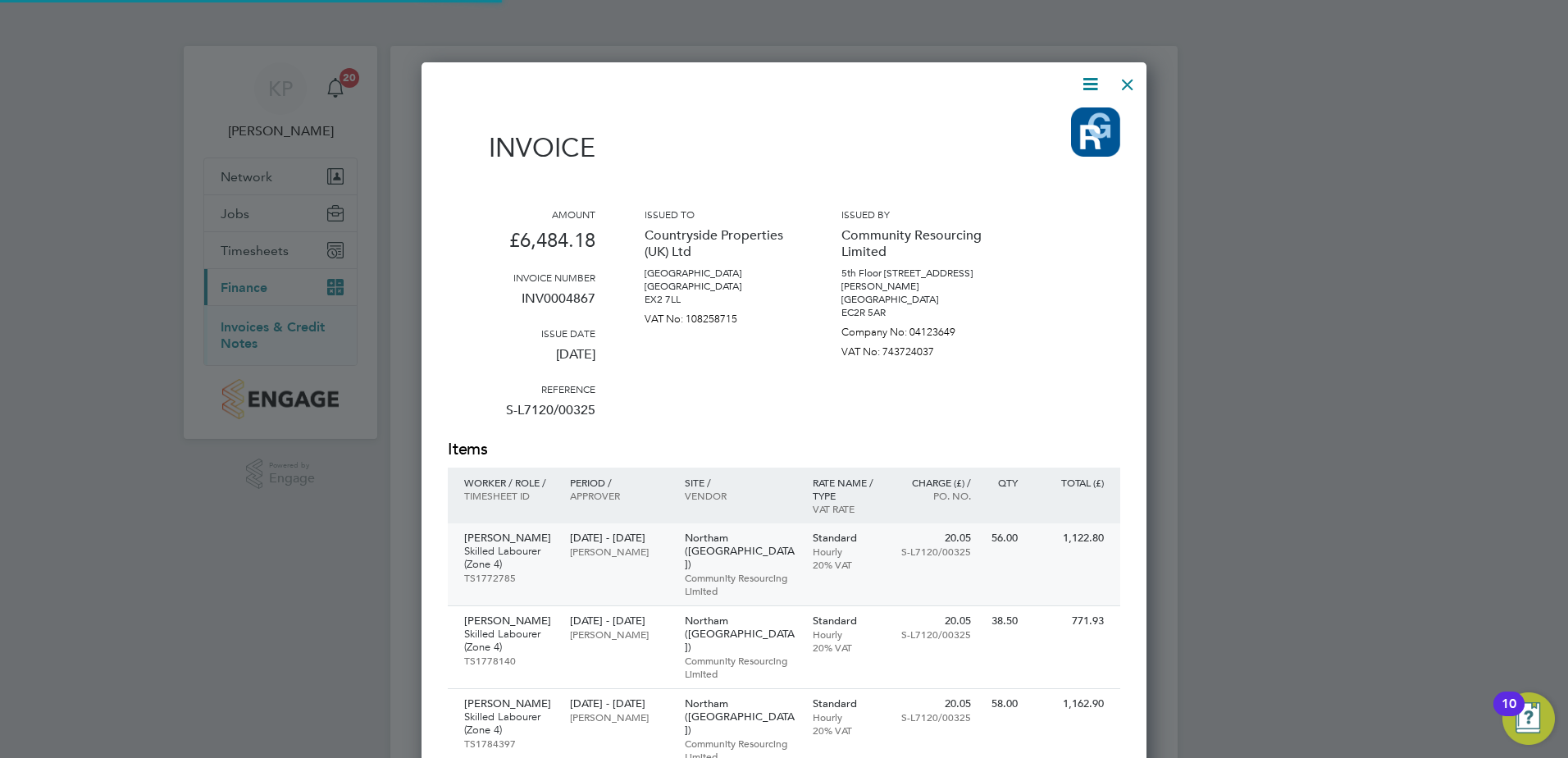
scroll to position [1151, 726]
drag, startPoint x: 593, startPoint y: 298, endPoint x: 515, endPoint y: 301, distance: 78.1
click at [515, 301] on p "INV0004867" at bounding box center [521, 305] width 148 height 42
drag, startPoint x: 515, startPoint y: 301, endPoint x: 527, endPoint y: 293, distance: 14.4
copy p "INV0004867"
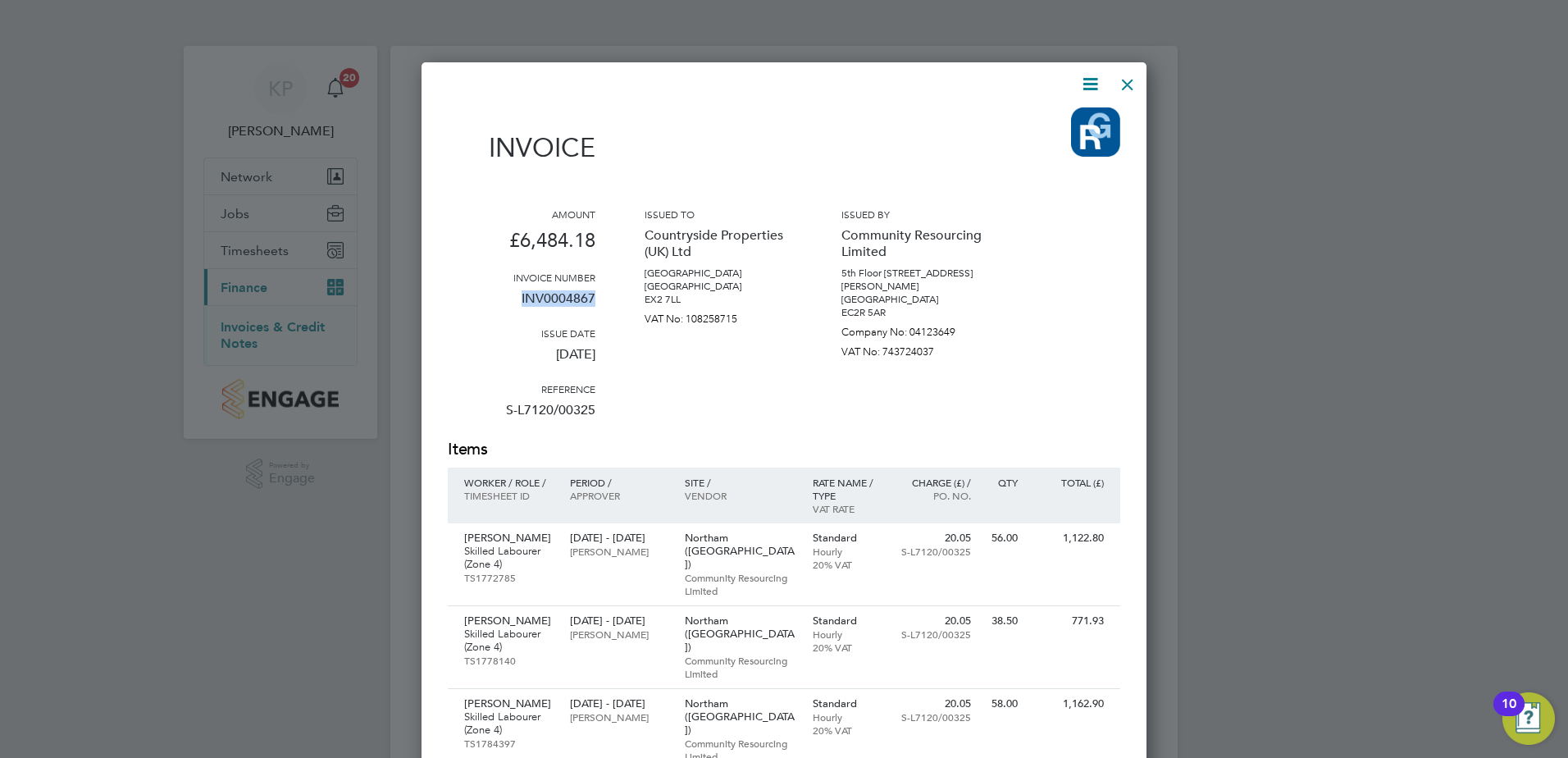
click at [1123, 87] on div at bounding box center [1127, 80] width 30 height 30
